Goal: Task Accomplishment & Management: Complete application form

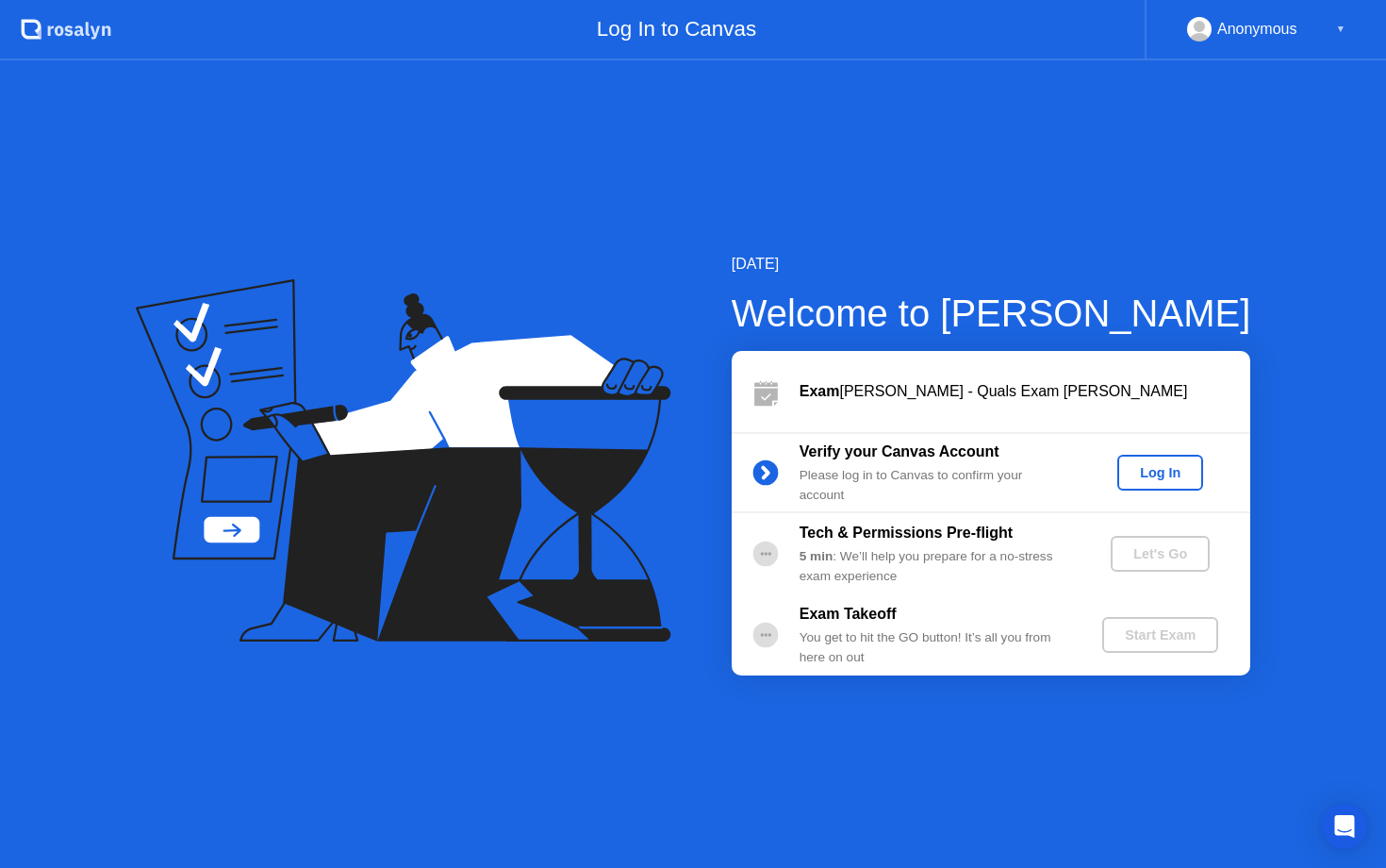
click at [1142, 473] on div "Log In" at bounding box center [1161, 472] width 71 height 15
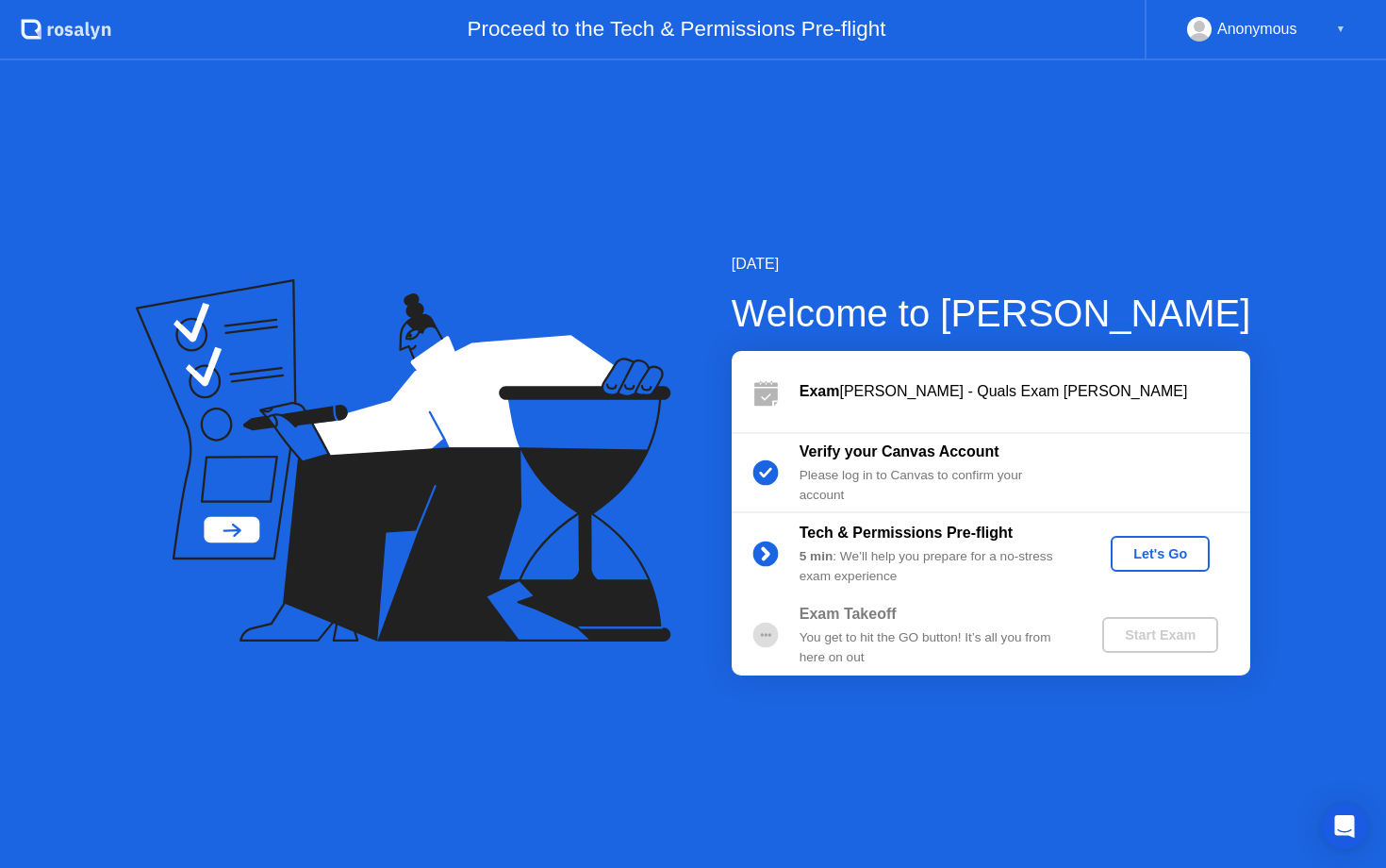
click at [1158, 556] on div "Let's Go" at bounding box center [1160, 553] width 84 height 15
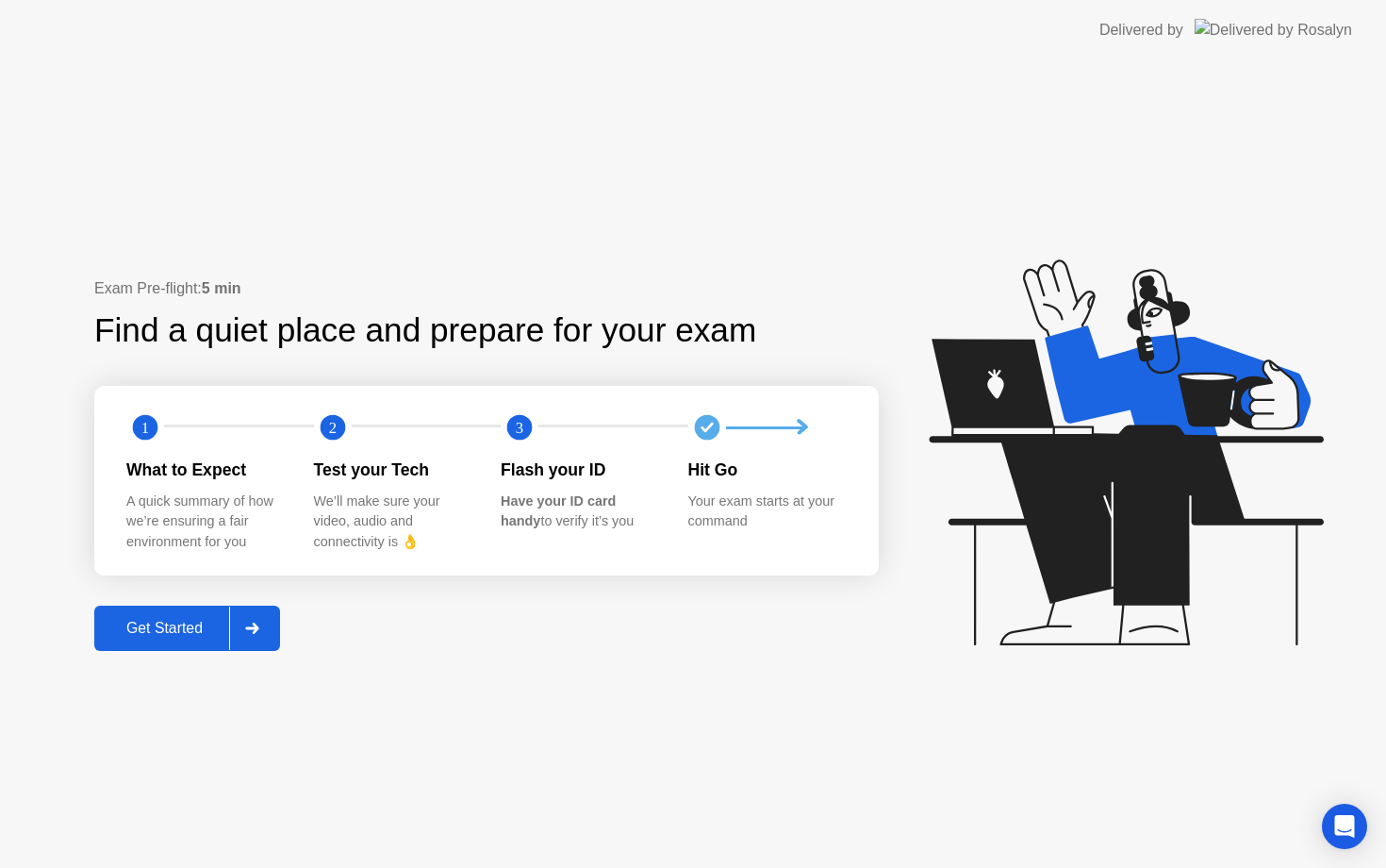
click at [132, 626] on div "Get Started" at bounding box center [164, 628] width 130 height 17
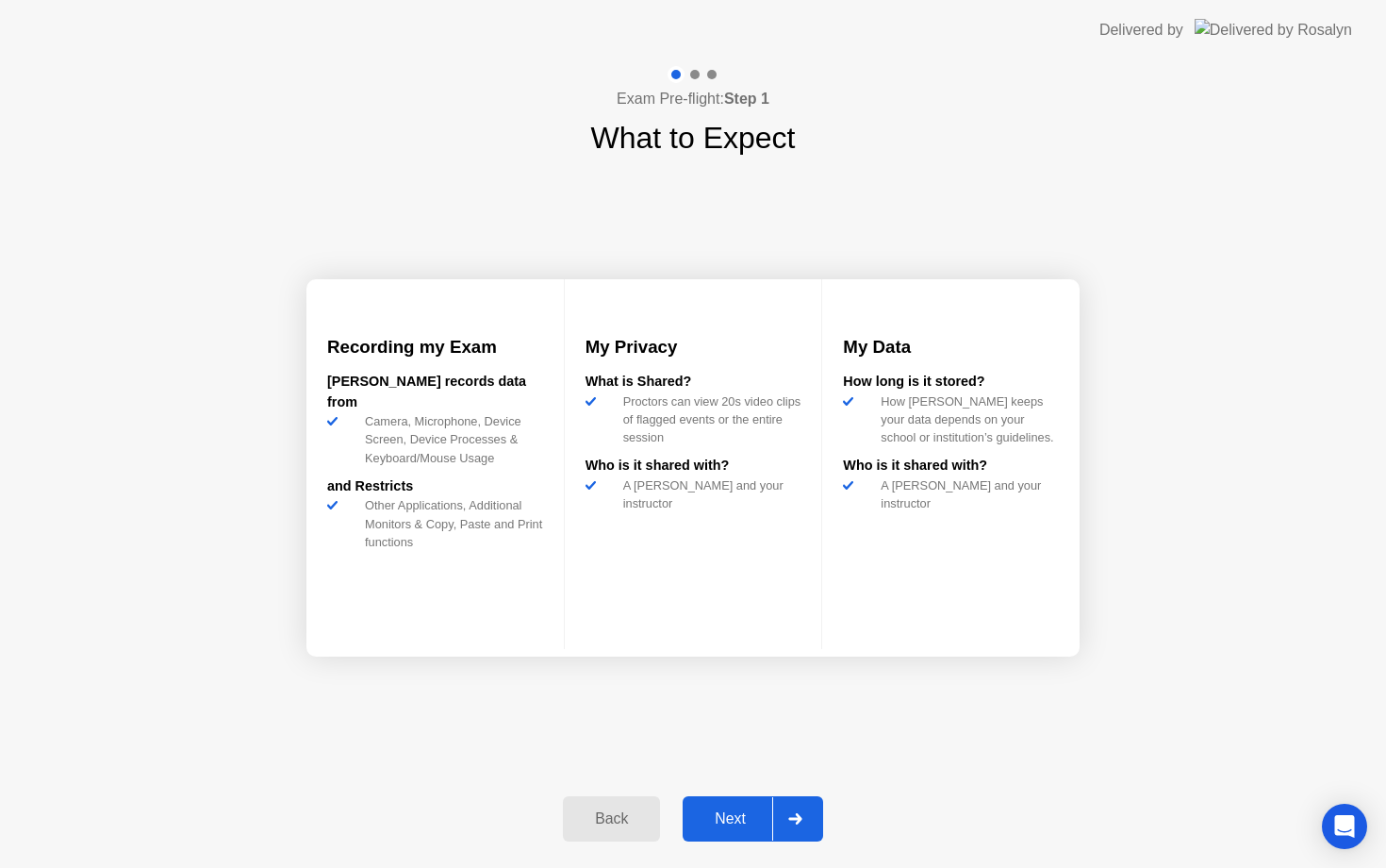
click at [745, 810] on div "Next" at bounding box center [730, 818] width 84 height 17
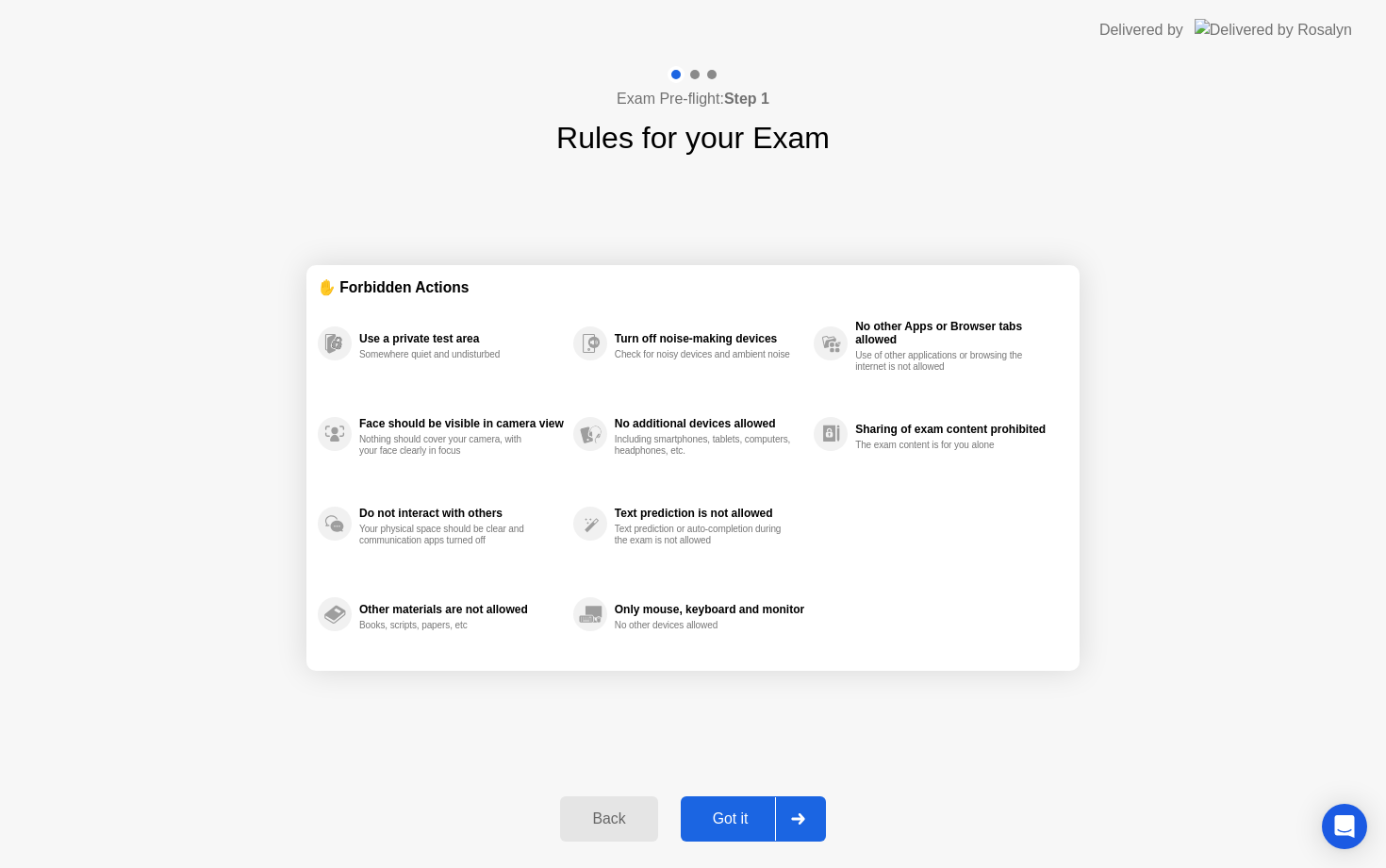
click at [745, 810] on div "Got it" at bounding box center [731, 818] width 89 height 17
select select "Available cameras"
select select "Available speakers"
select select "Available microphones"
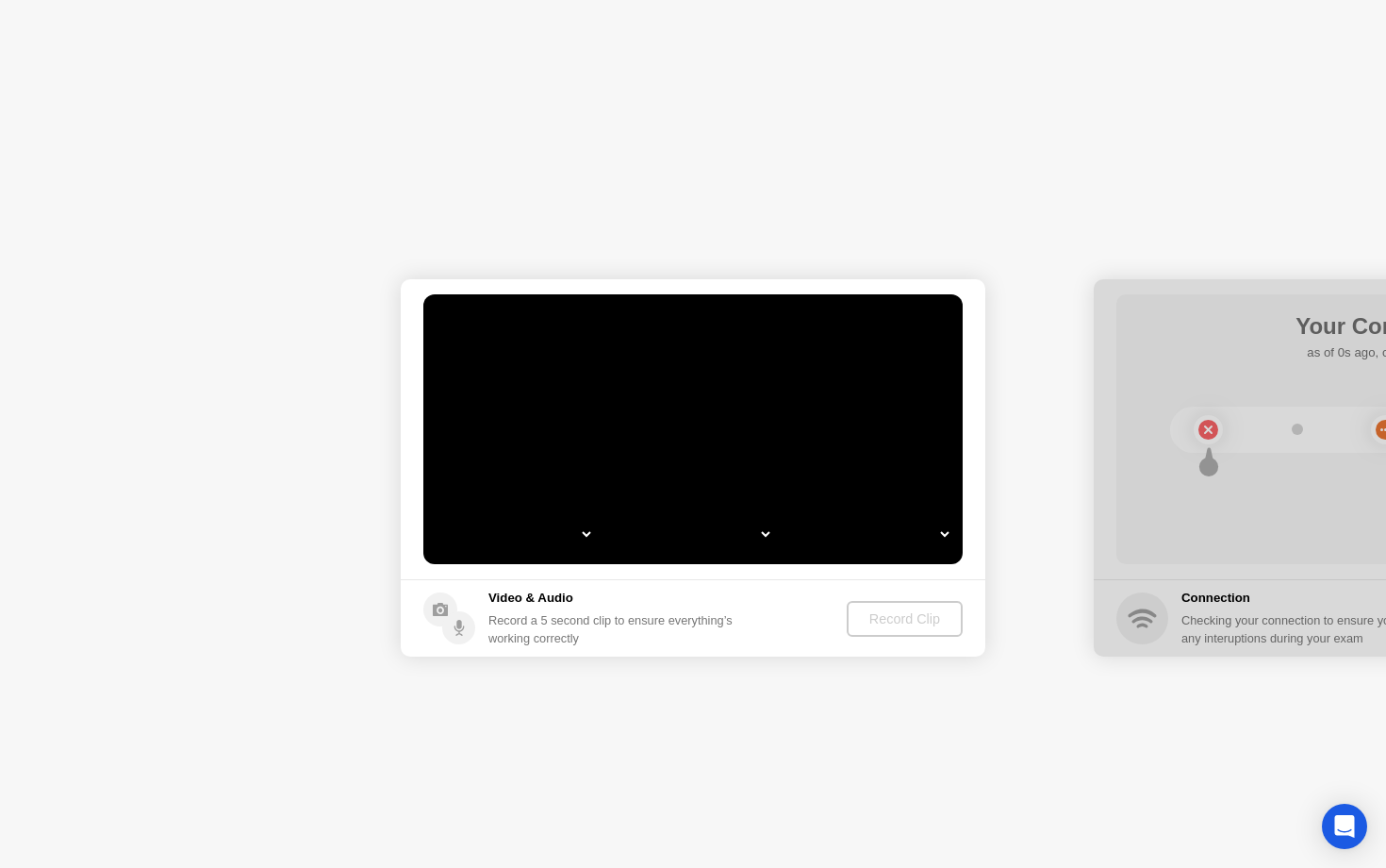
select select "**********"
select select "*******"
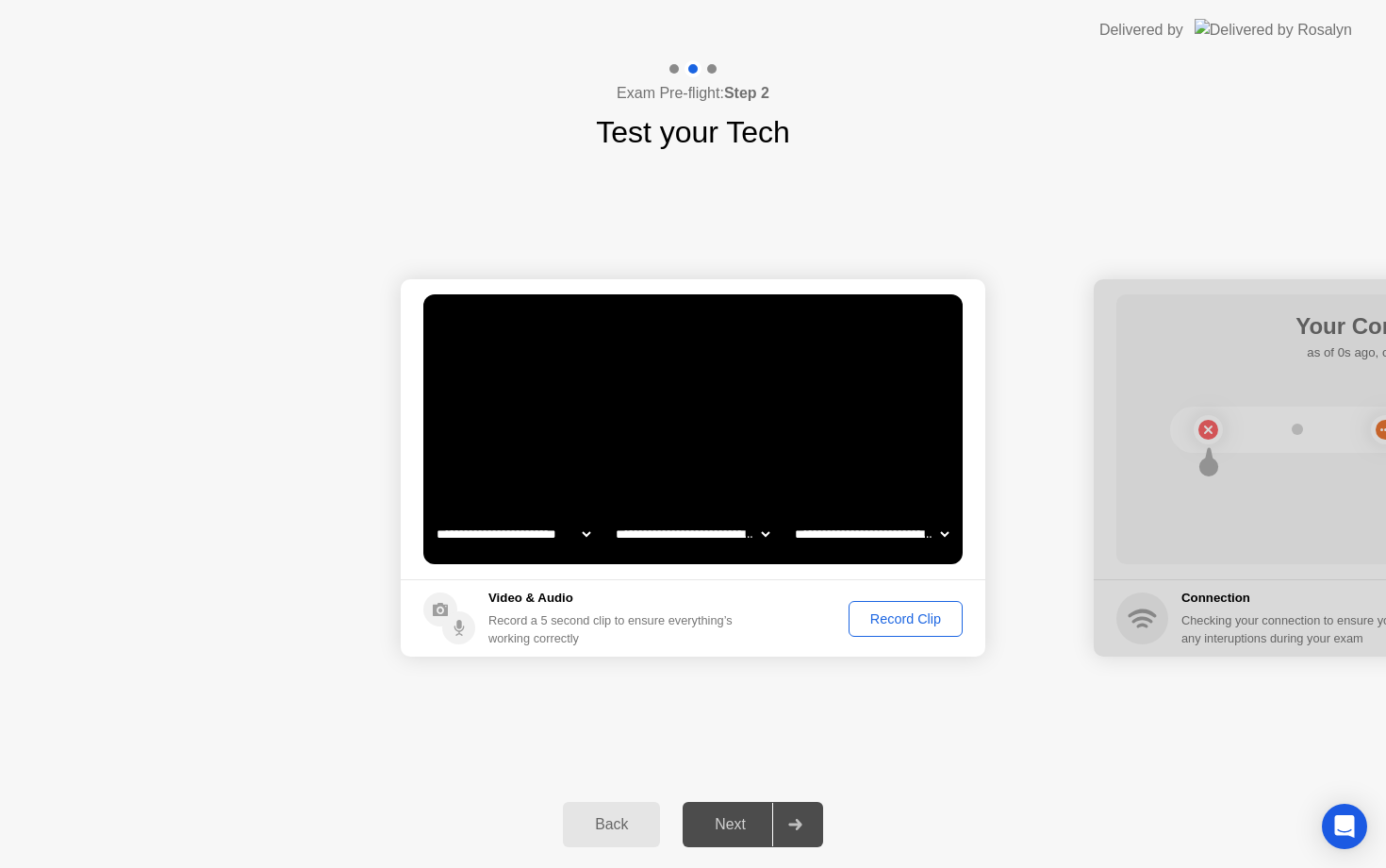
click at [736, 831] on div "Next" at bounding box center [730, 824] width 84 height 17
click at [904, 623] on div "Record Clip" at bounding box center [906, 618] width 101 height 15
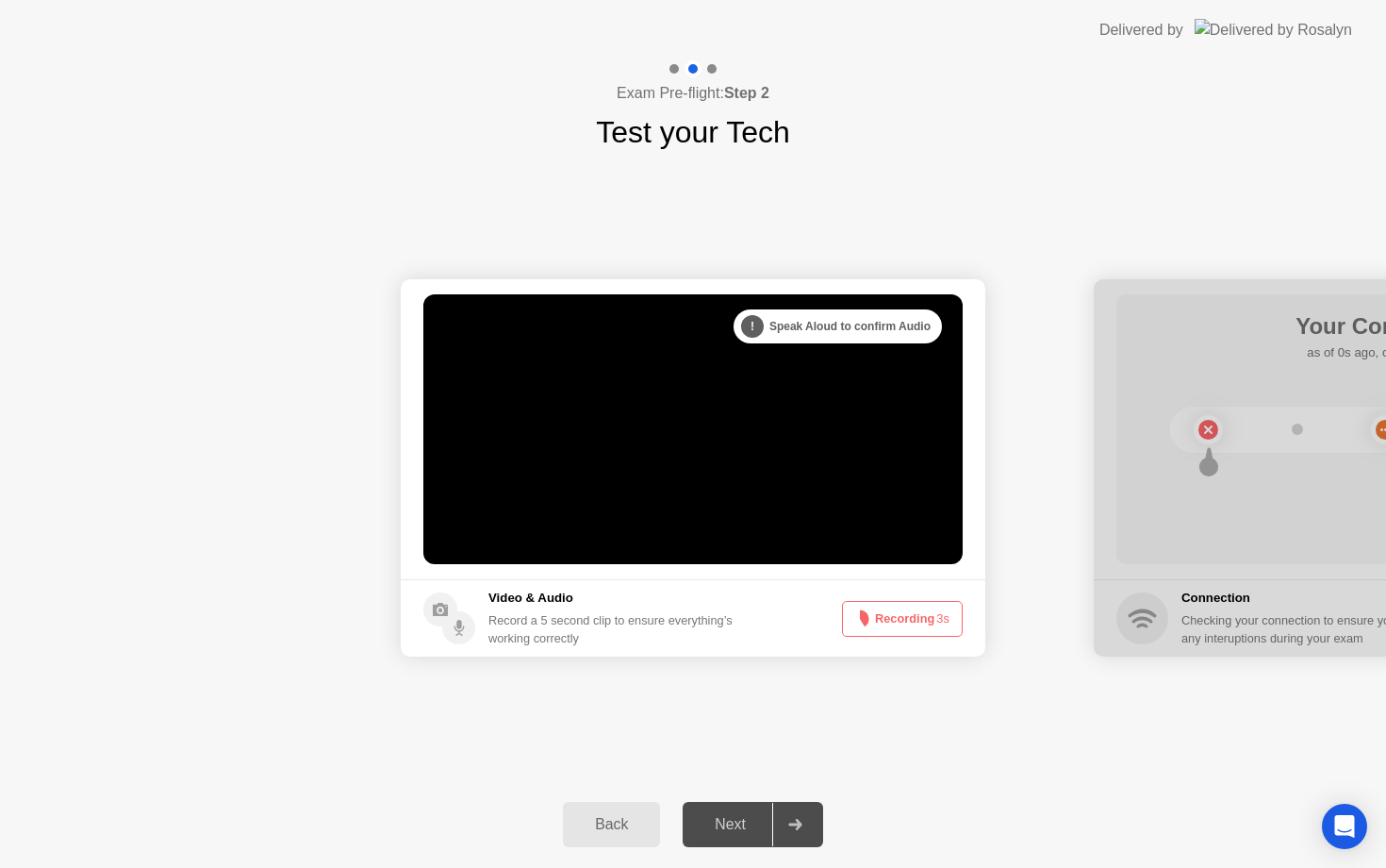
click at [904, 623] on button "Recording 3s" at bounding box center [903, 619] width 121 height 36
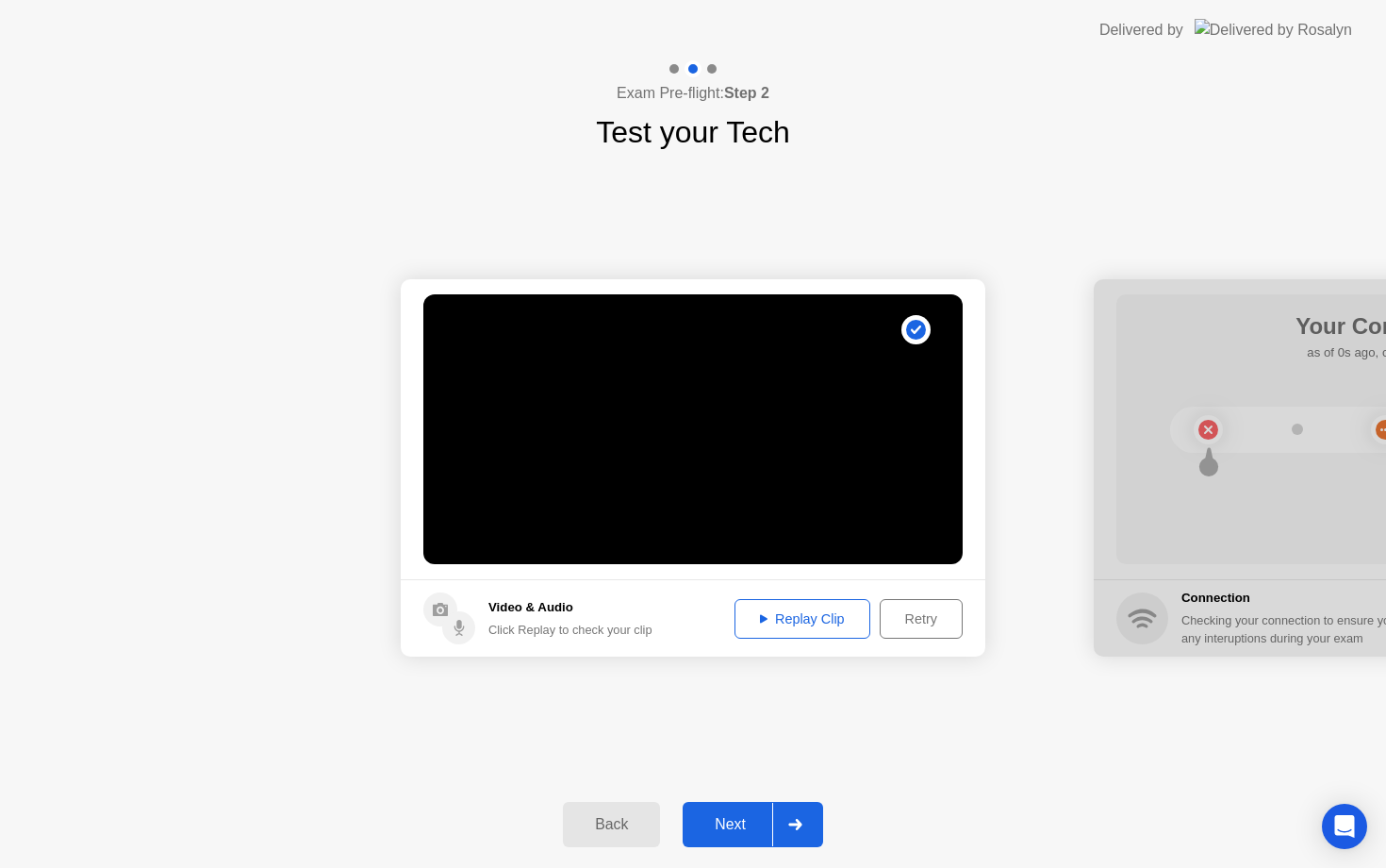
click at [727, 832] on div "Next" at bounding box center [730, 824] width 84 height 17
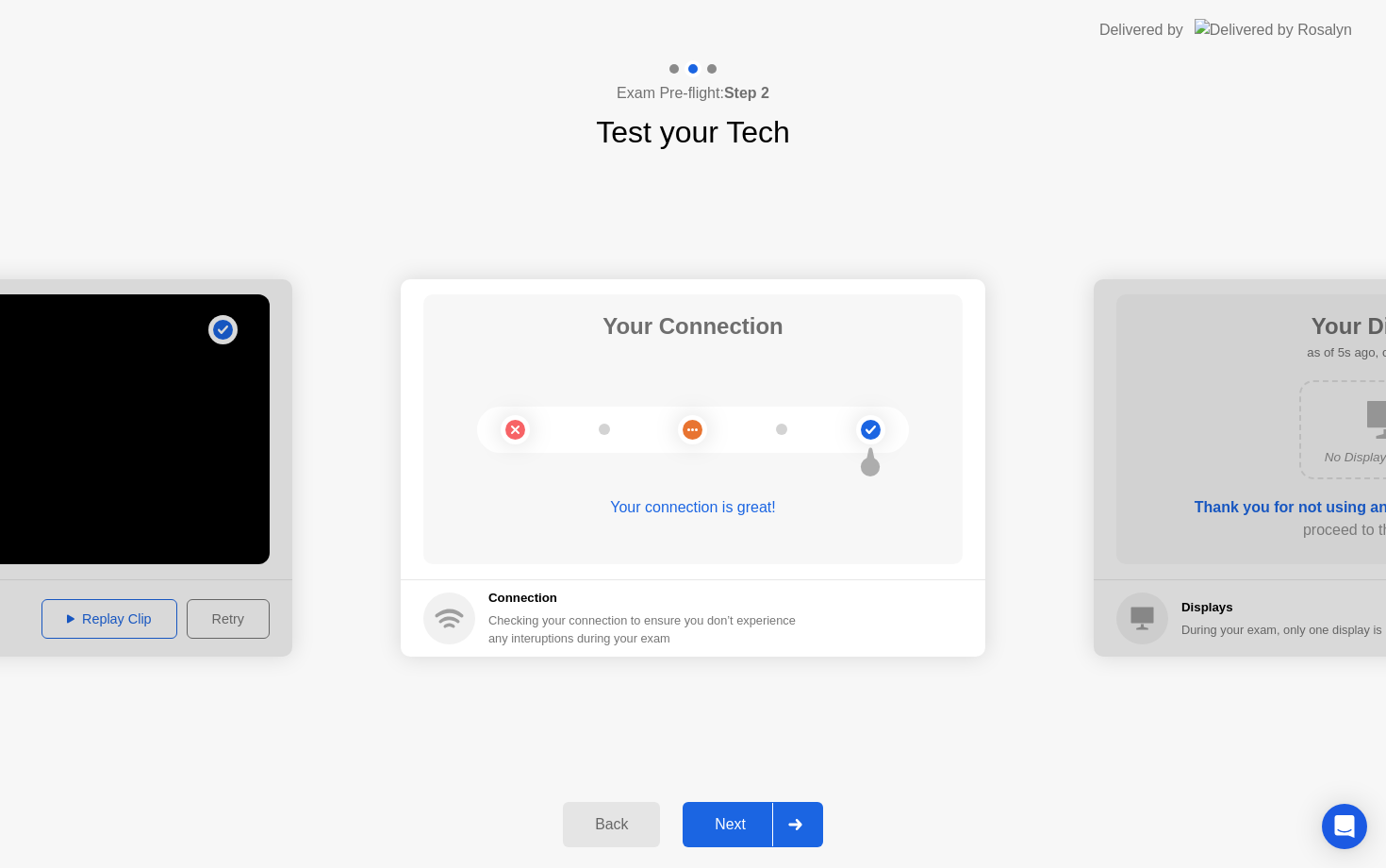
click at [727, 832] on div "Next" at bounding box center [730, 824] width 84 height 17
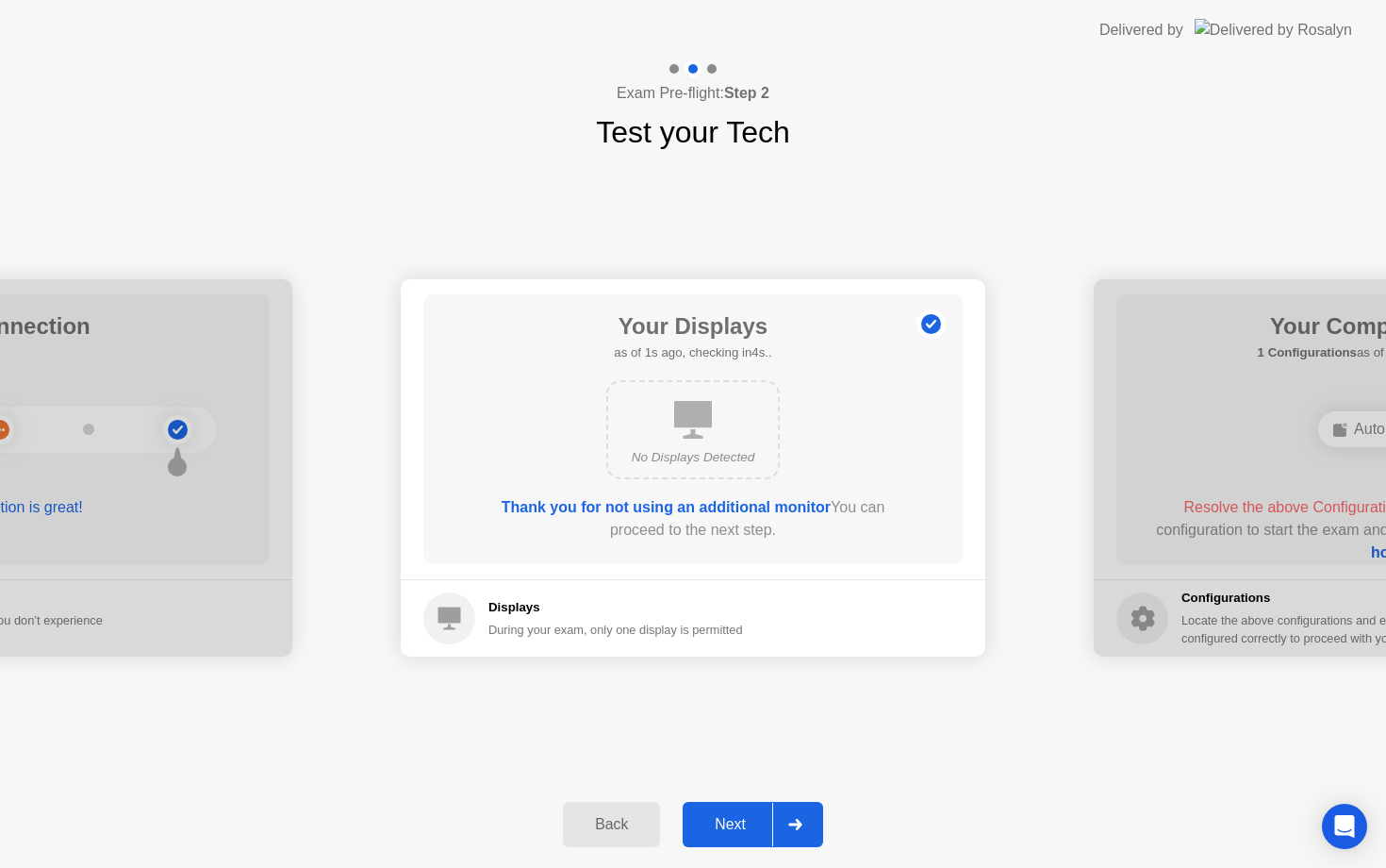
click at [727, 832] on div "Next" at bounding box center [730, 824] width 84 height 17
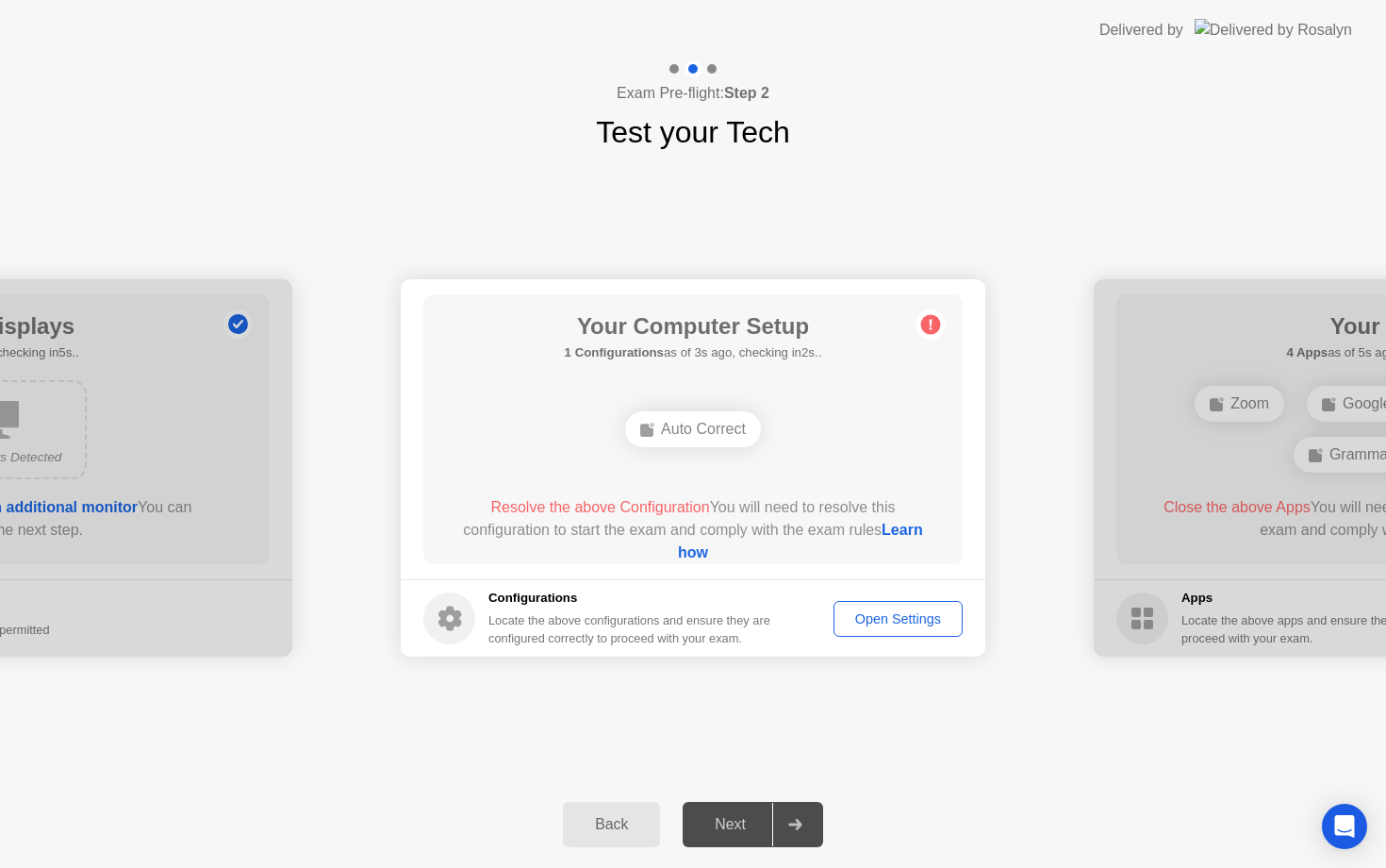
click at [718, 820] on div "Next" at bounding box center [730, 824] width 84 height 17
click at [910, 641] on footer "Configurations Locate the above configurations and ensure they are configured c…" at bounding box center [692, 618] width 584 height 77
click at [914, 611] on div "Open Settings" at bounding box center [898, 618] width 116 height 15
click at [888, 616] on div "Open Settings" at bounding box center [898, 618] width 116 height 15
drag, startPoint x: 478, startPoint y: 504, endPoint x: 692, endPoint y: 514, distance: 214.2
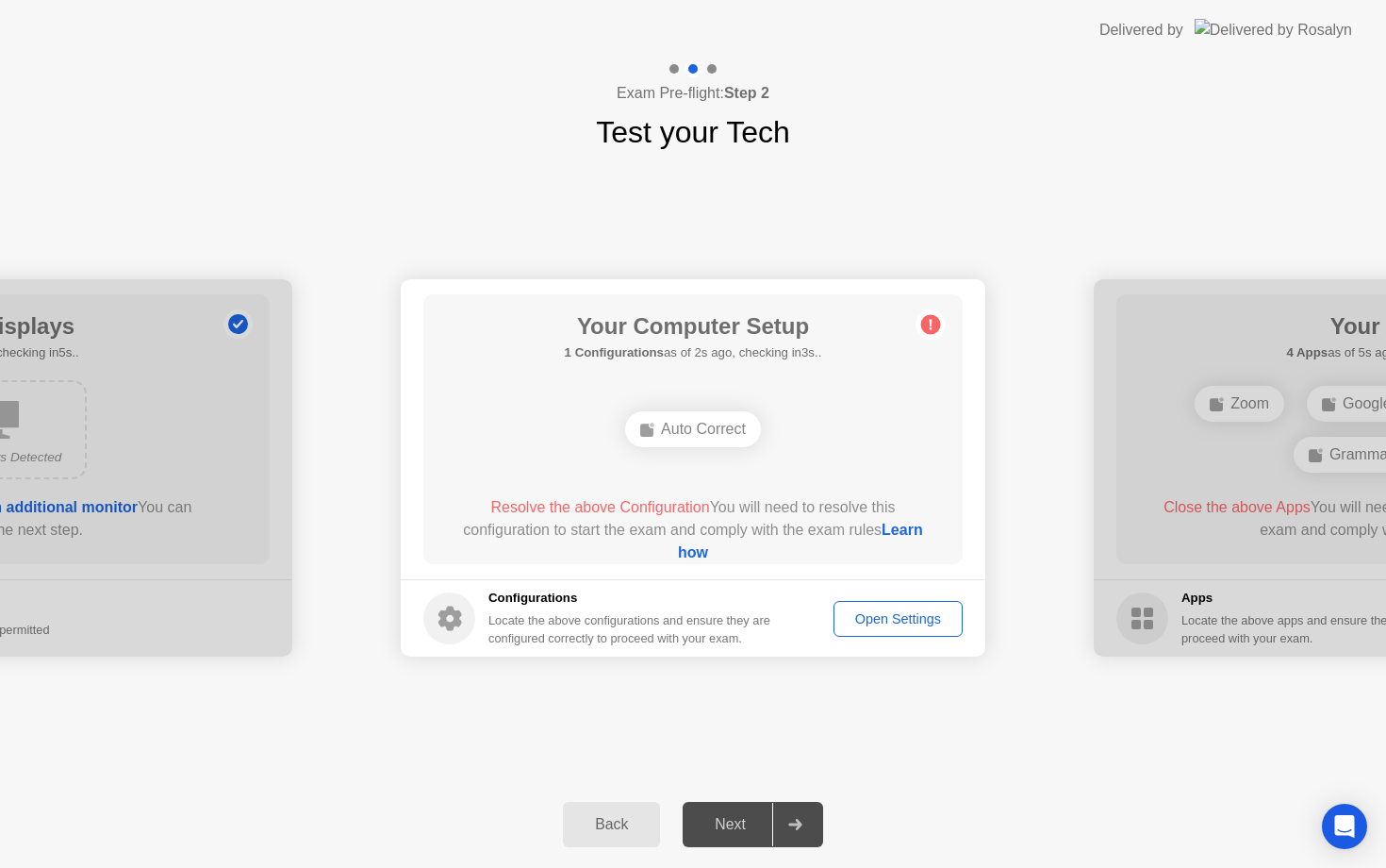
click at [692, 514] on div "Resolve the above Configuration You will need to resolve this configuration to …" at bounding box center [693, 530] width 485 height 68
click at [720, 554] on link "Learn how" at bounding box center [801, 540] width 245 height 39
click at [713, 433] on div "Auto Correct" at bounding box center [692, 429] width 135 height 36
drag, startPoint x: 474, startPoint y: 529, endPoint x: 563, endPoint y: 526, distance: 89.1
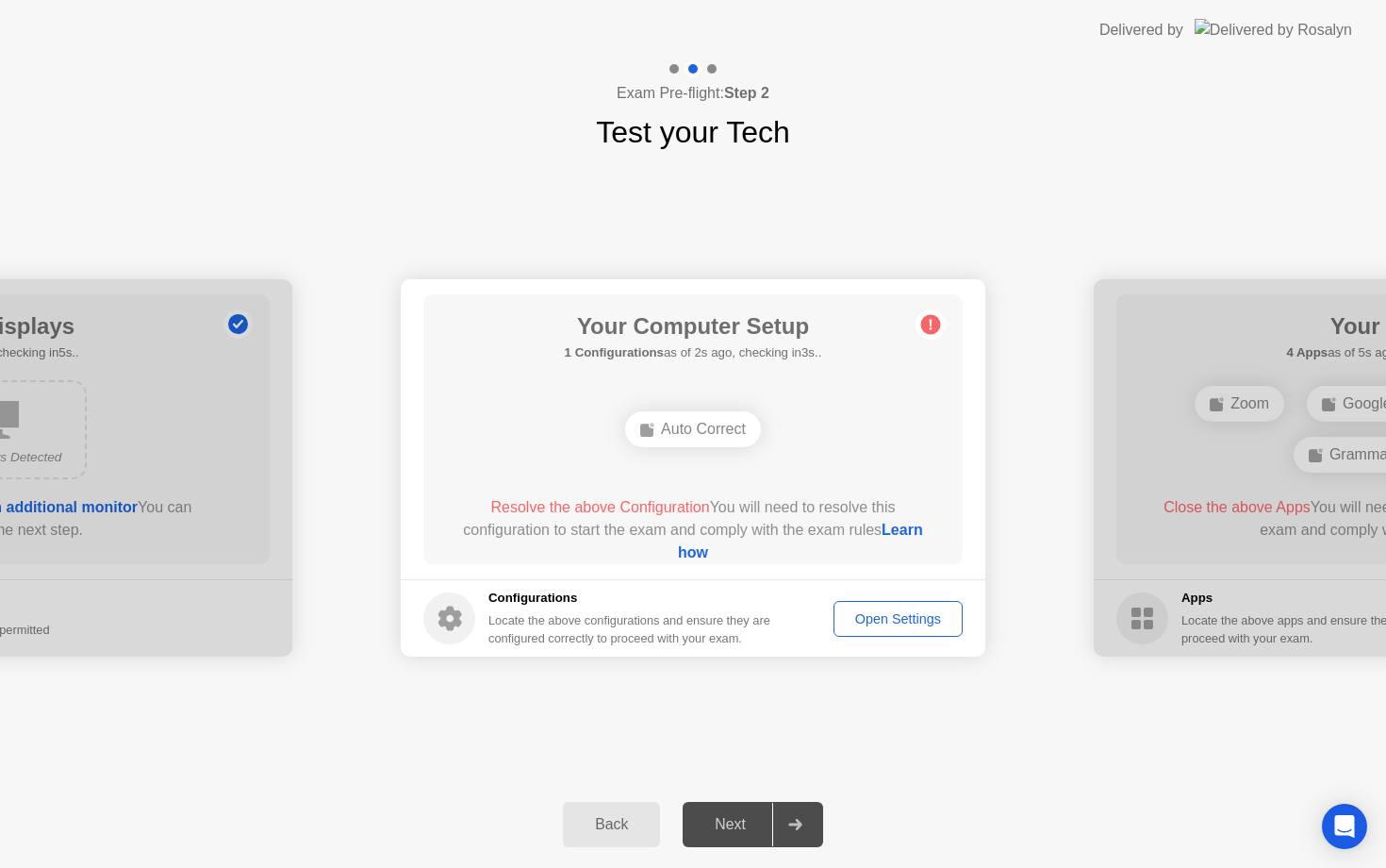
click at [563, 526] on div "Resolve the above Configuration You will need to resolve this configuration to …" at bounding box center [693, 530] width 485 height 68
click at [678, 552] on link "Learn how" at bounding box center [801, 540] width 245 height 39
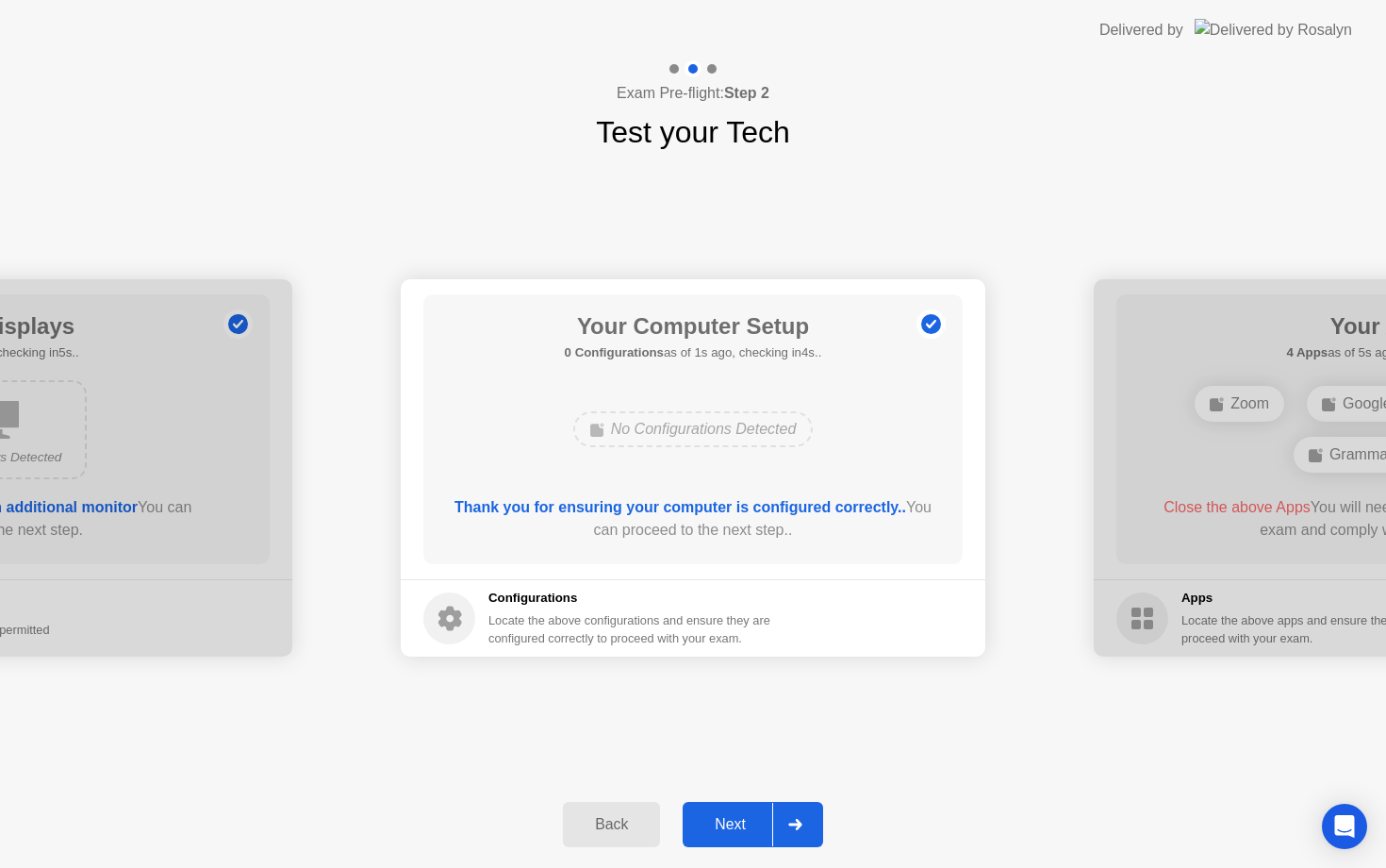
click at [745, 811] on button "Next" at bounding box center [753, 825] width 140 height 45
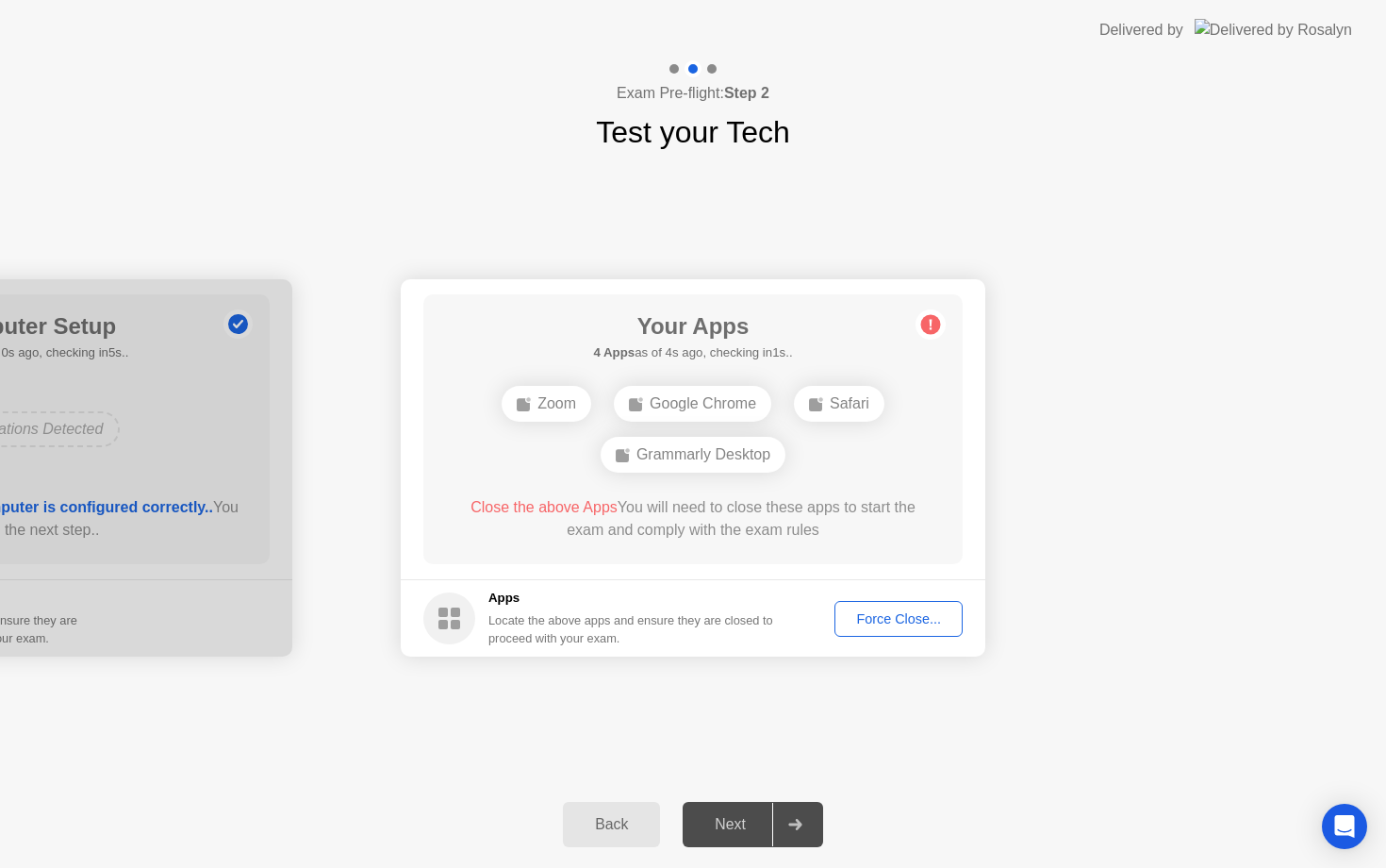
click at [934, 626] on div "Force Close..." at bounding box center [899, 618] width 115 height 15
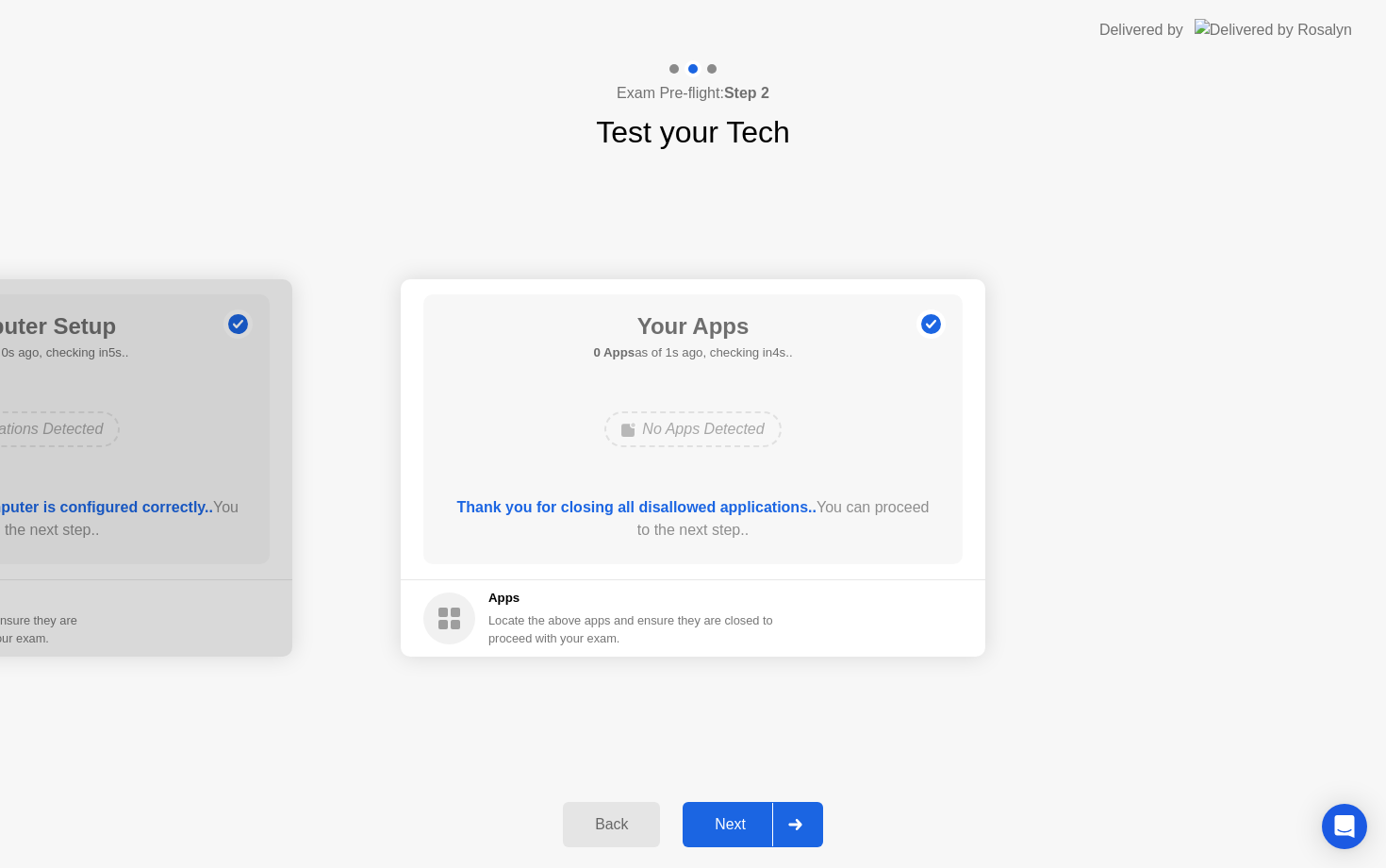
click at [736, 818] on div "Next" at bounding box center [730, 824] width 84 height 17
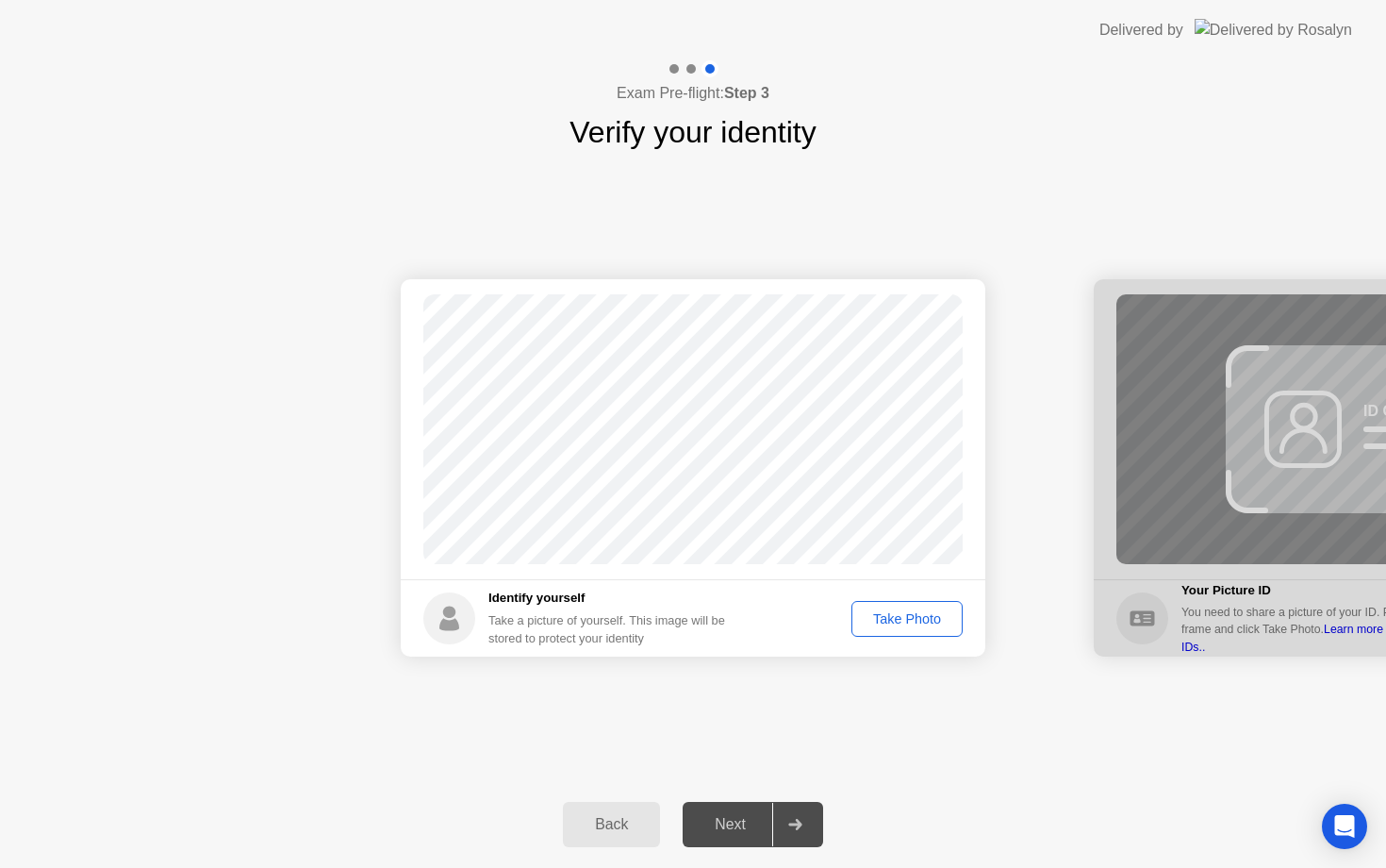
click at [746, 823] on div "Next" at bounding box center [730, 824] width 84 height 17
click at [918, 614] on div "Take Photo" at bounding box center [907, 618] width 98 height 15
click at [918, 614] on div "Retake" at bounding box center [919, 618] width 73 height 15
click at [918, 614] on div "Take Photo" at bounding box center [907, 618] width 98 height 15
click at [716, 808] on button "Next" at bounding box center [753, 825] width 140 height 45
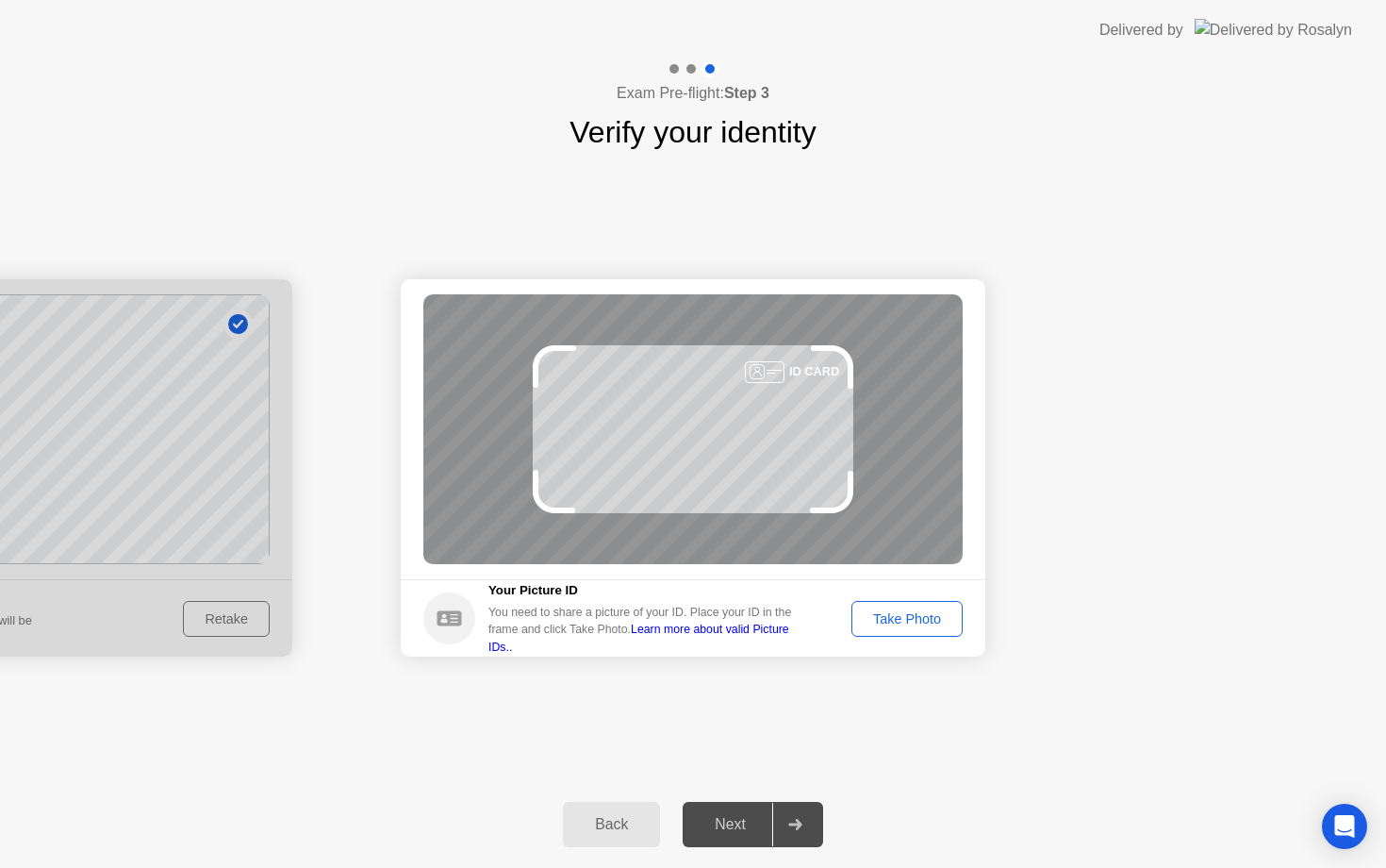
click at [915, 626] on div "Take Photo" at bounding box center [907, 618] width 98 height 15
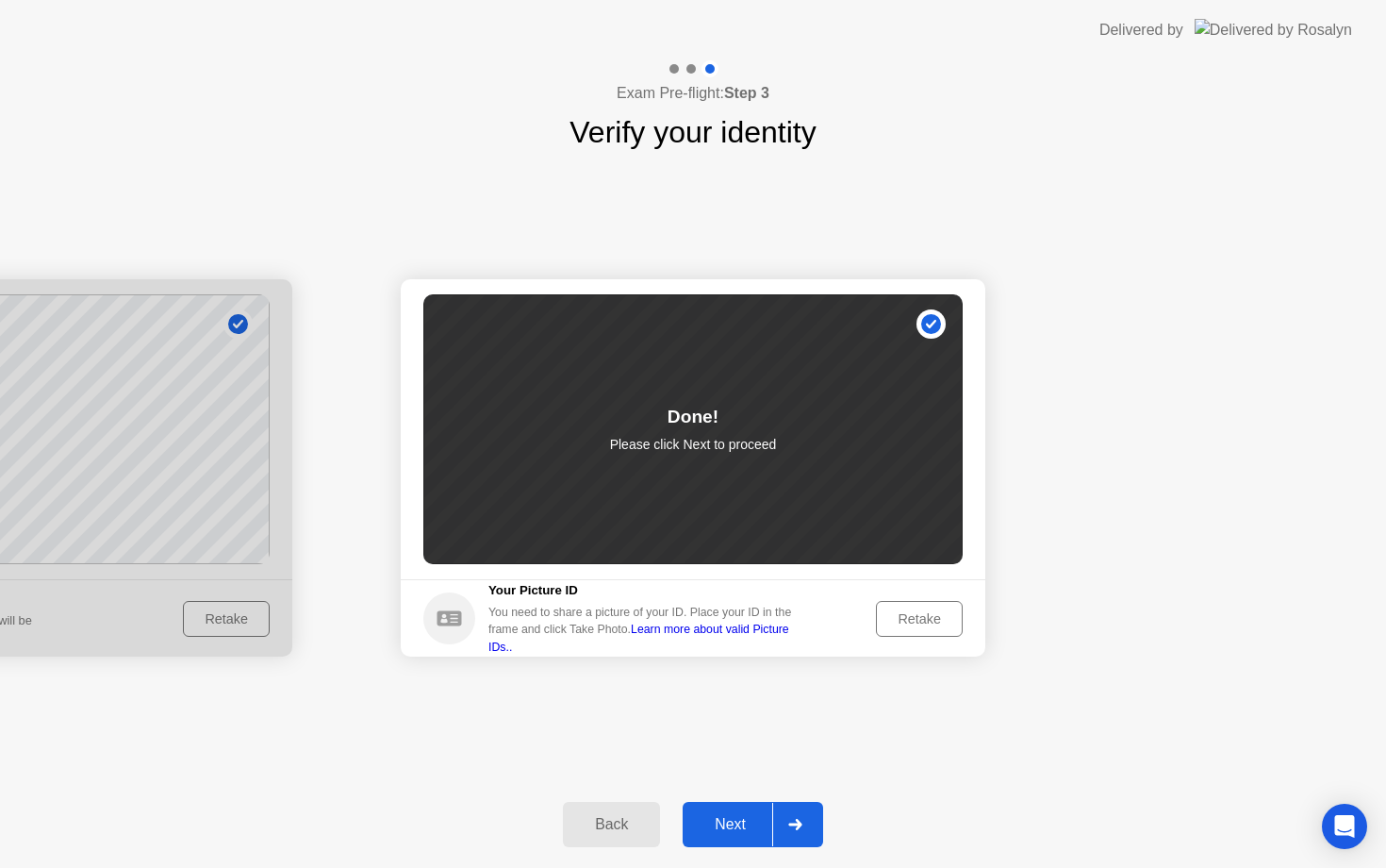
click at [740, 827] on div "Next" at bounding box center [730, 824] width 84 height 17
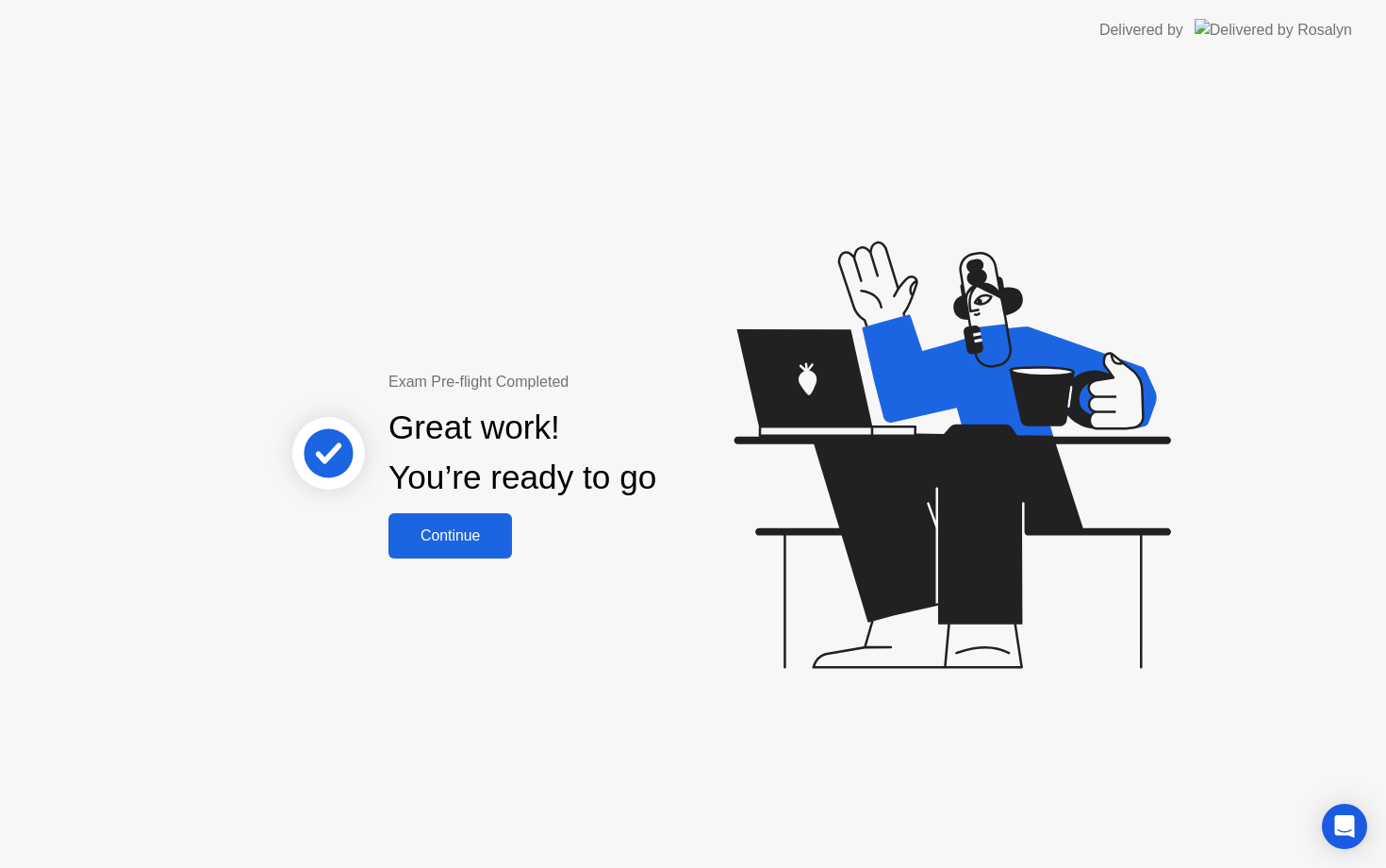
click at [481, 537] on div "Continue" at bounding box center [451, 535] width 113 height 17
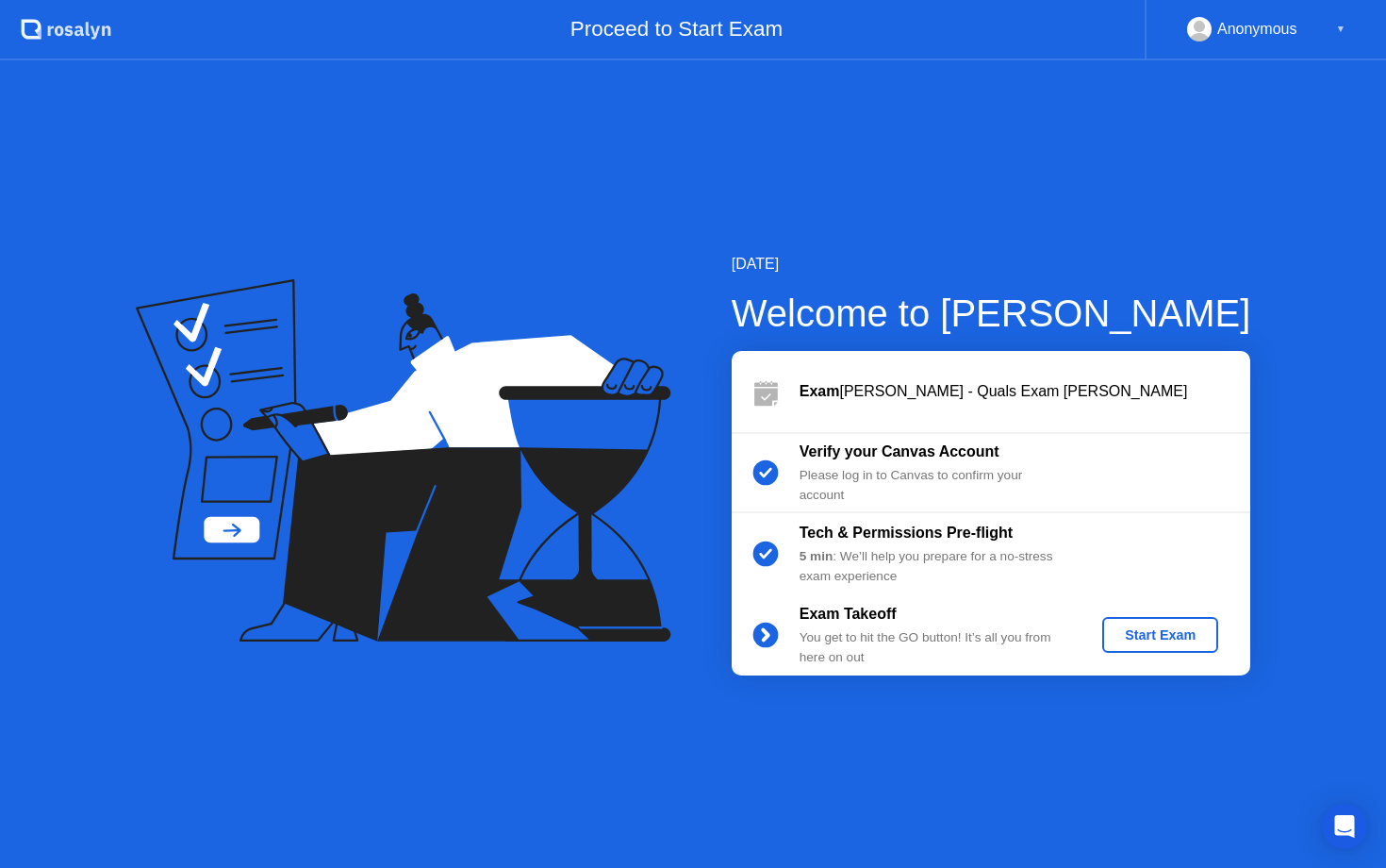
click at [1136, 623] on button "Start Exam" at bounding box center [1160, 635] width 116 height 36
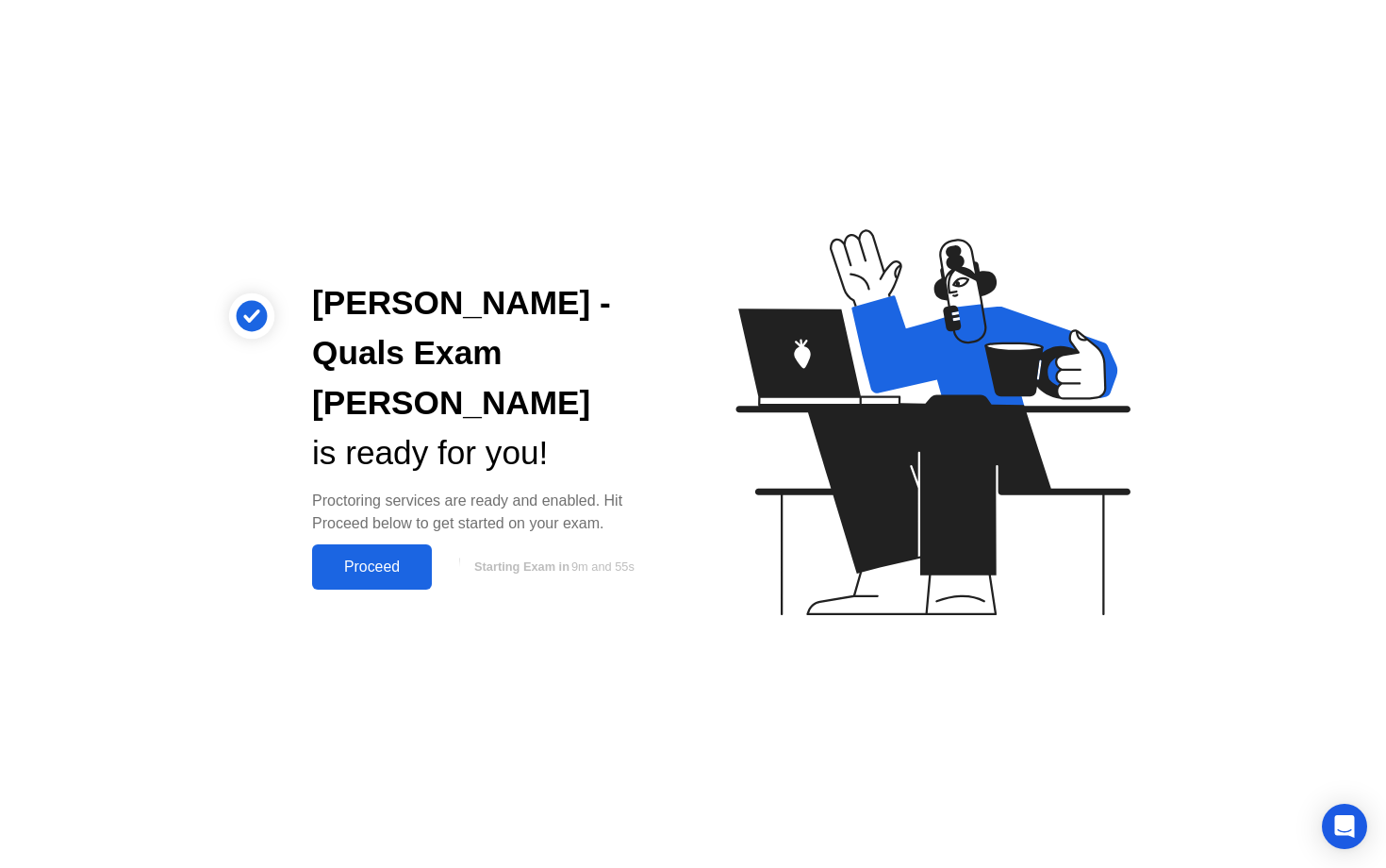
click at [393, 559] on div "Proceed" at bounding box center [372, 566] width 109 height 17
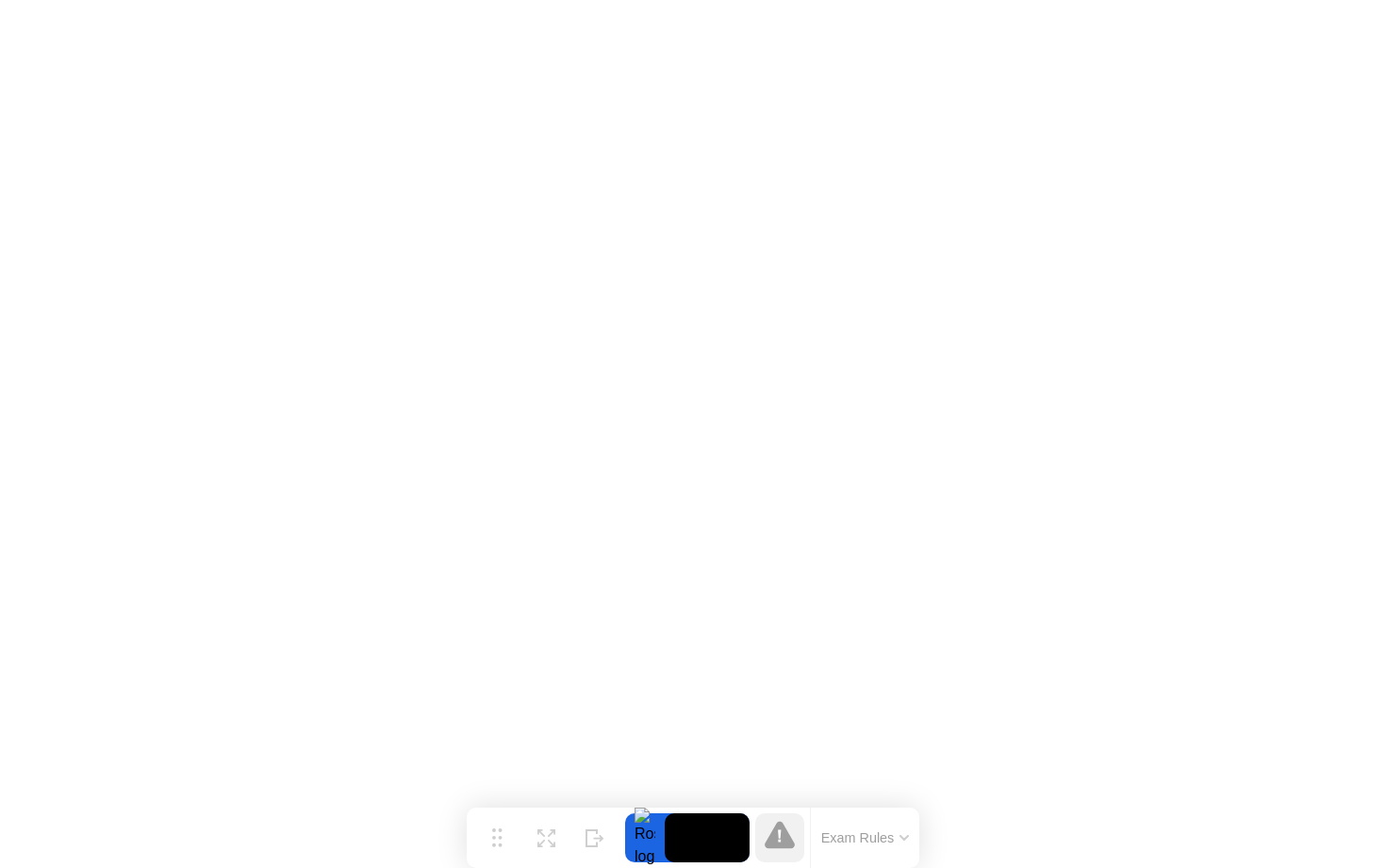
click at [853, 831] on button "Exam Rules" at bounding box center [865, 836] width 100 height 17
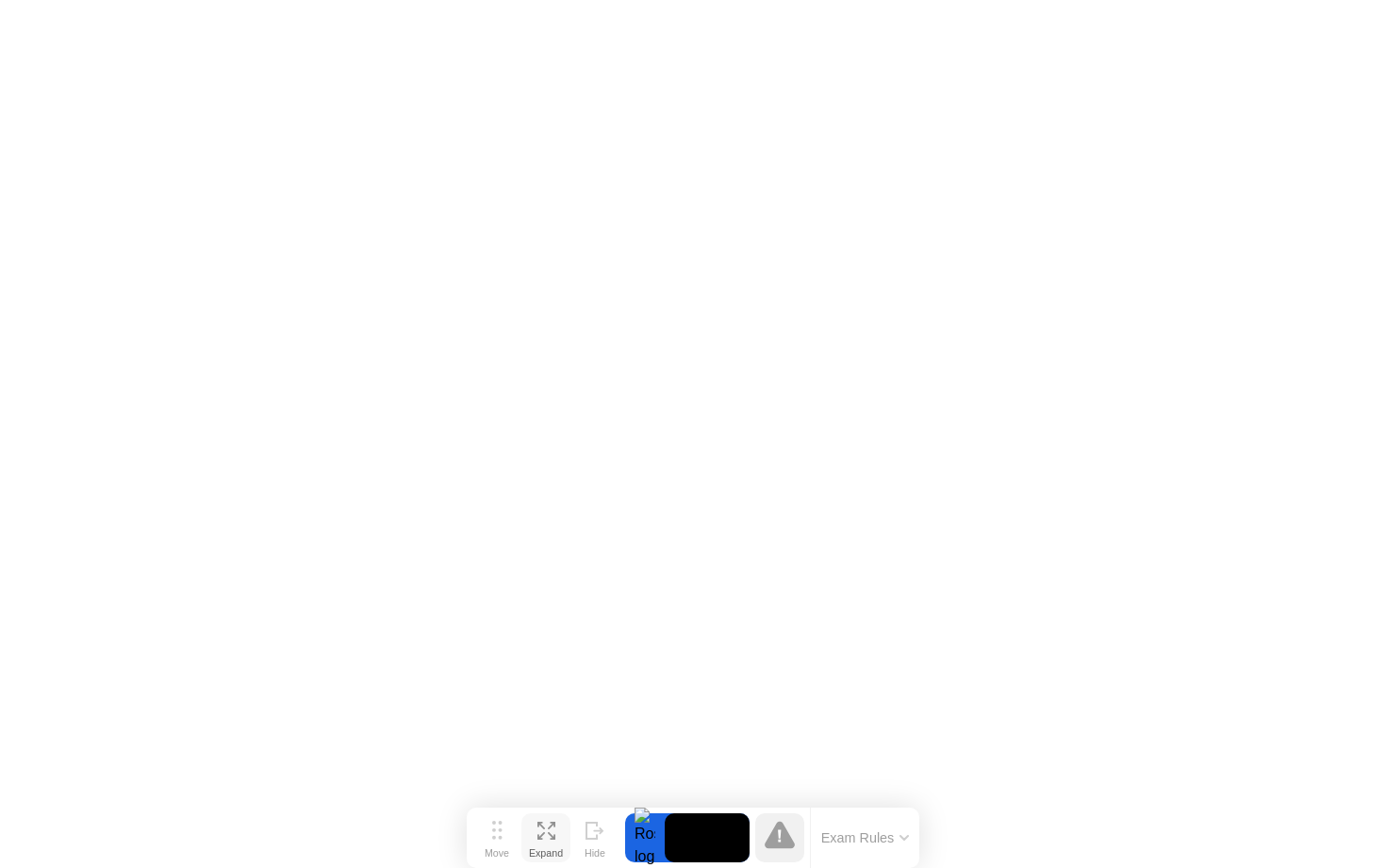
click at [548, 833] on icon at bounding box center [547, 830] width 18 height 18
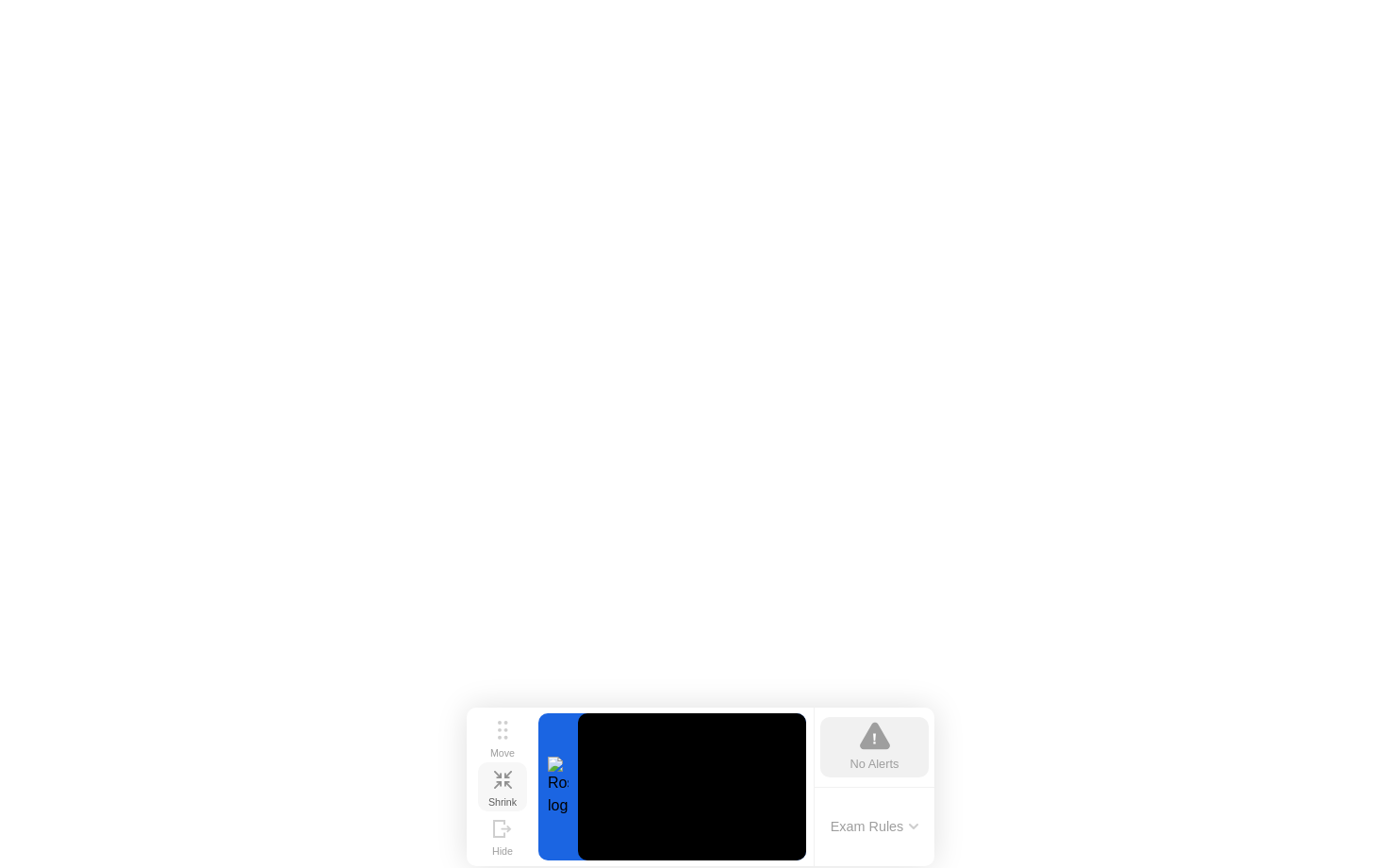
click at [505, 796] on div "Shrink" at bounding box center [502, 801] width 29 height 11
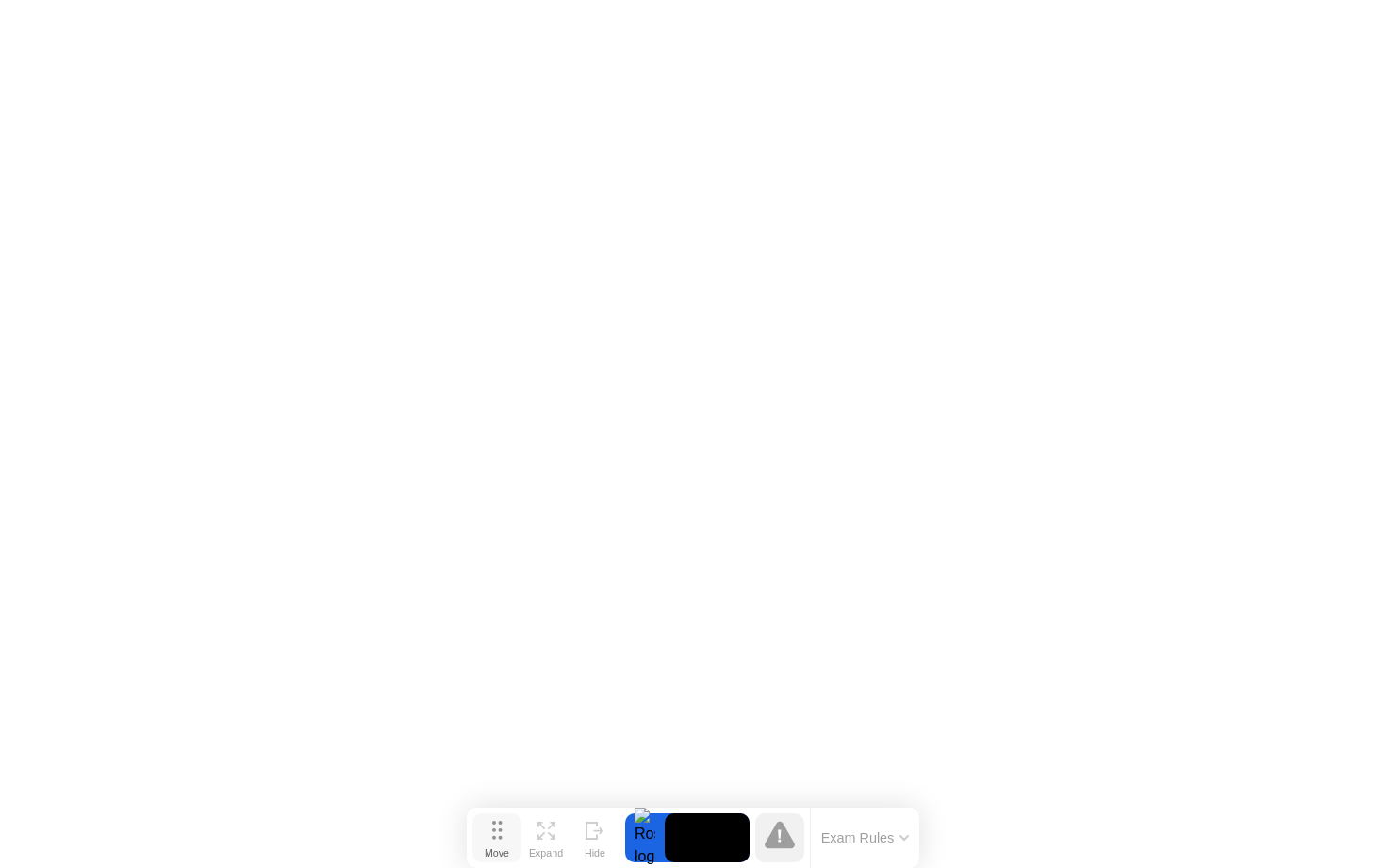
click at [488, 834] on button "Move" at bounding box center [497, 837] width 49 height 49
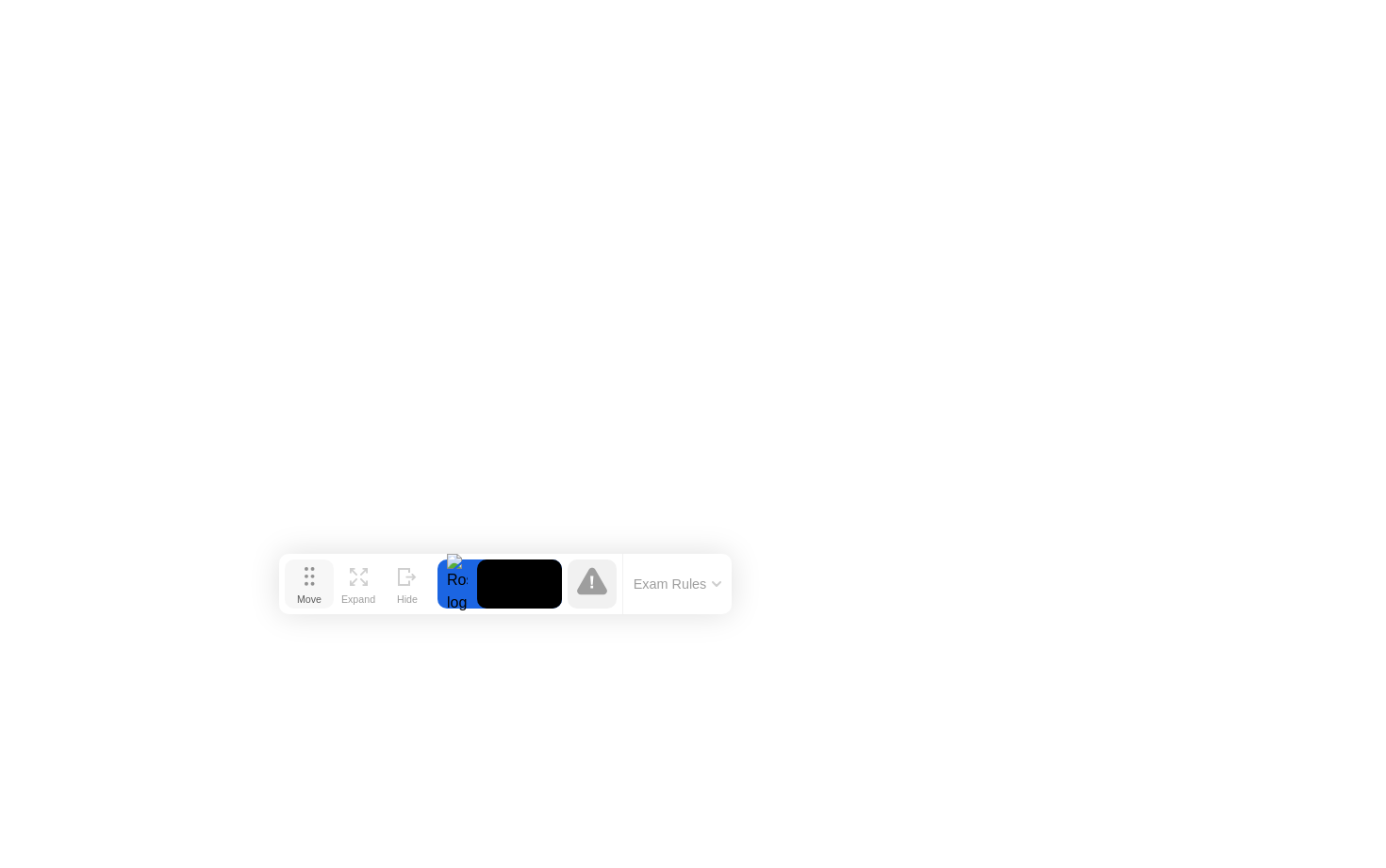
drag, startPoint x: 488, startPoint y: 834, endPoint x: 301, endPoint y: 581, distance: 314.6
click at [301, 581] on button "Move" at bounding box center [309, 584] width 49 height 49
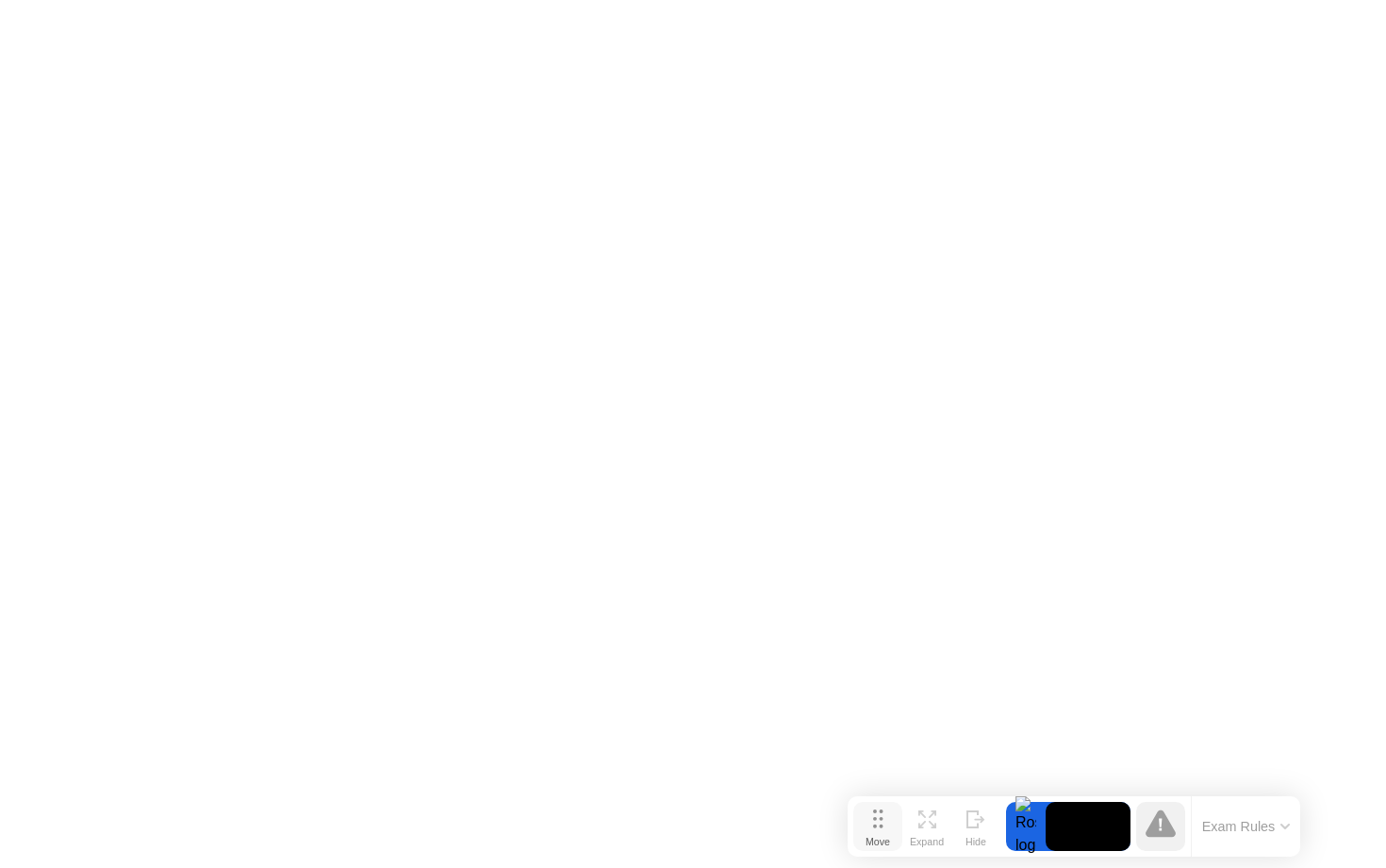
drag, startPoint x: 301, startPoint y: 581, endPoint x: 870, endPoint y: 825, distance: 619.1
click at [869, 825] on button "Move" at bounding box center [878, 826] width 49 height 49
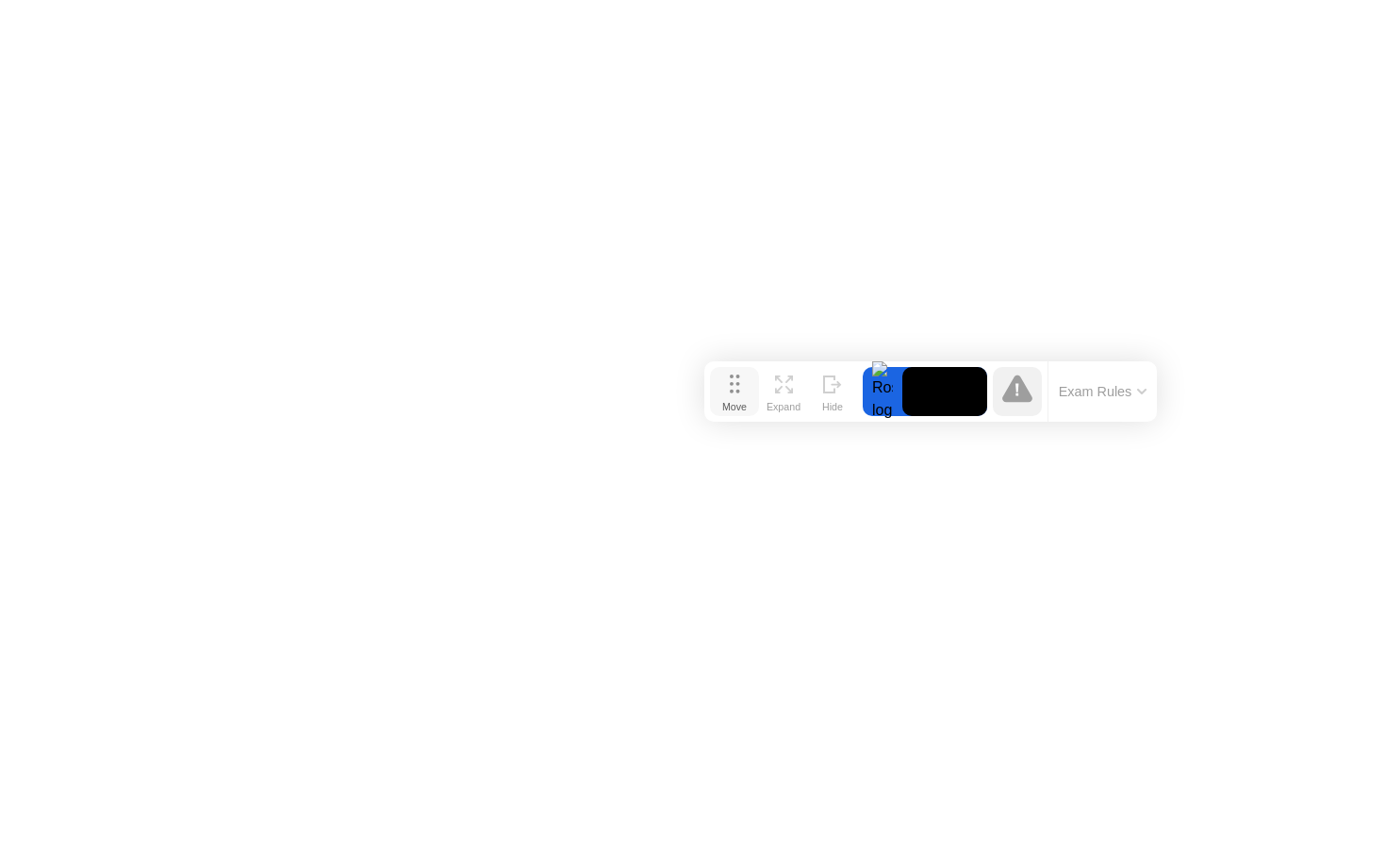
drag, startPoint x: 873, startPoint y: 814, endPoint x: 730, endPoint y: 378, distance: 458.9
click at [730, 378] on icon at bounding box center [735, 384] width 10 height 19
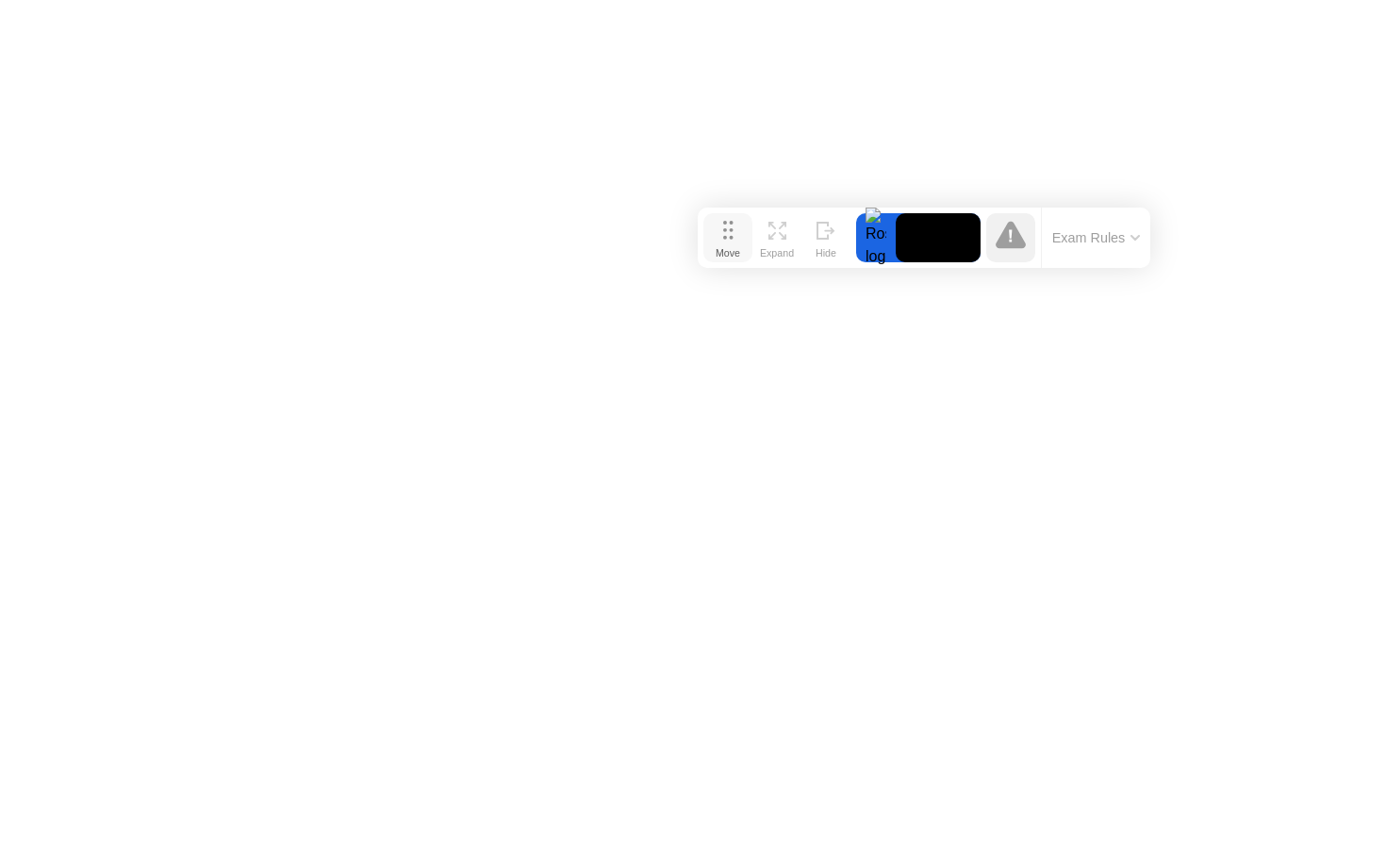
drag, startPoint x: 729, startPoint y: 390, endPoint x: 720, endPoint y: 212, distance: 178.2
click at [724, 220] on icon at bounding box center [729, 229] width 10 height 19
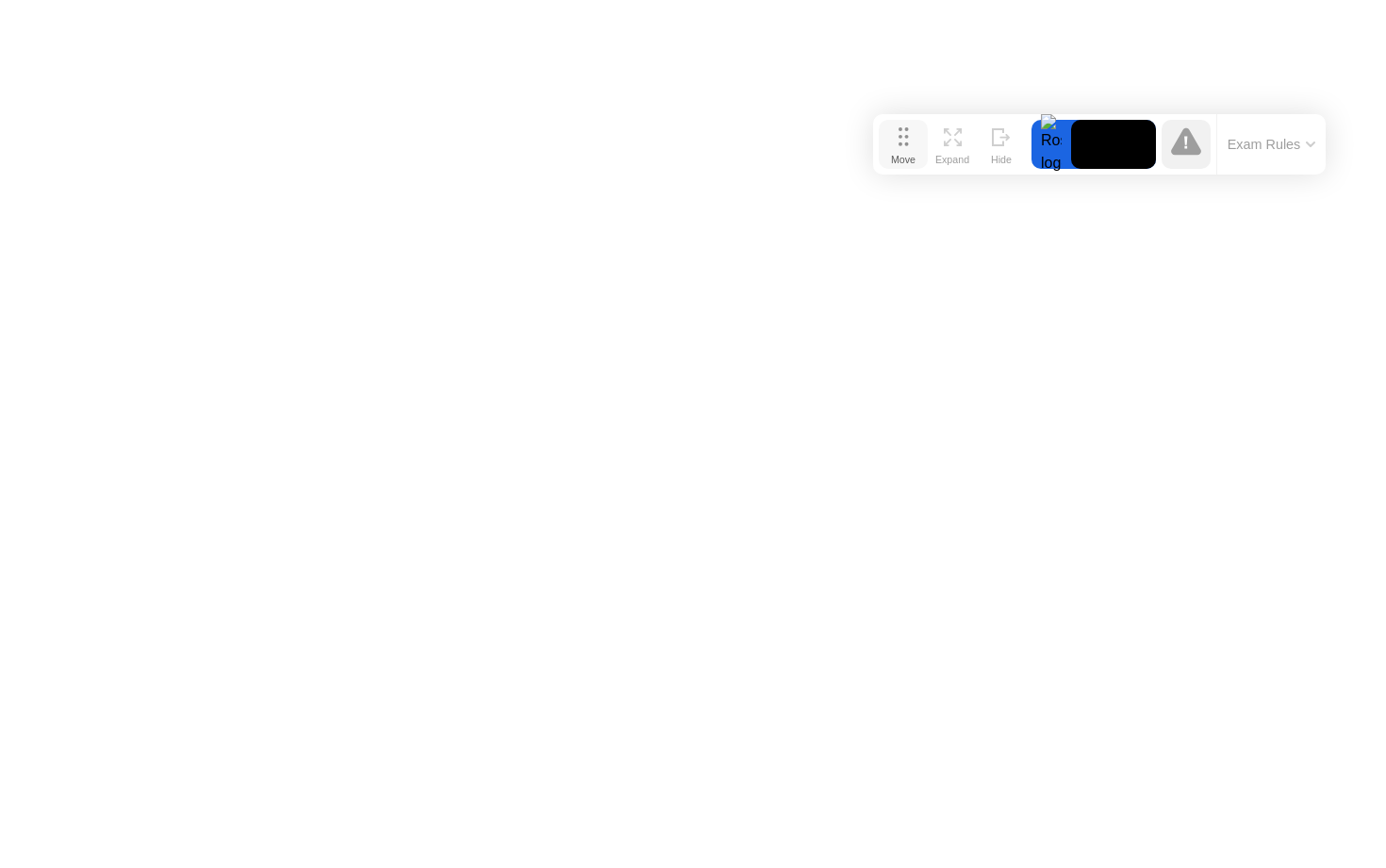
drag, startPoint x: 729, startPoint y: 212, endPoint x: 921, endPoint y: 143, distance: 204.0
click at [909, 143] on icon at bounding box center [904, 136] width 10 height 19
